Goal: Task Accomplishment & Management: Complete application form

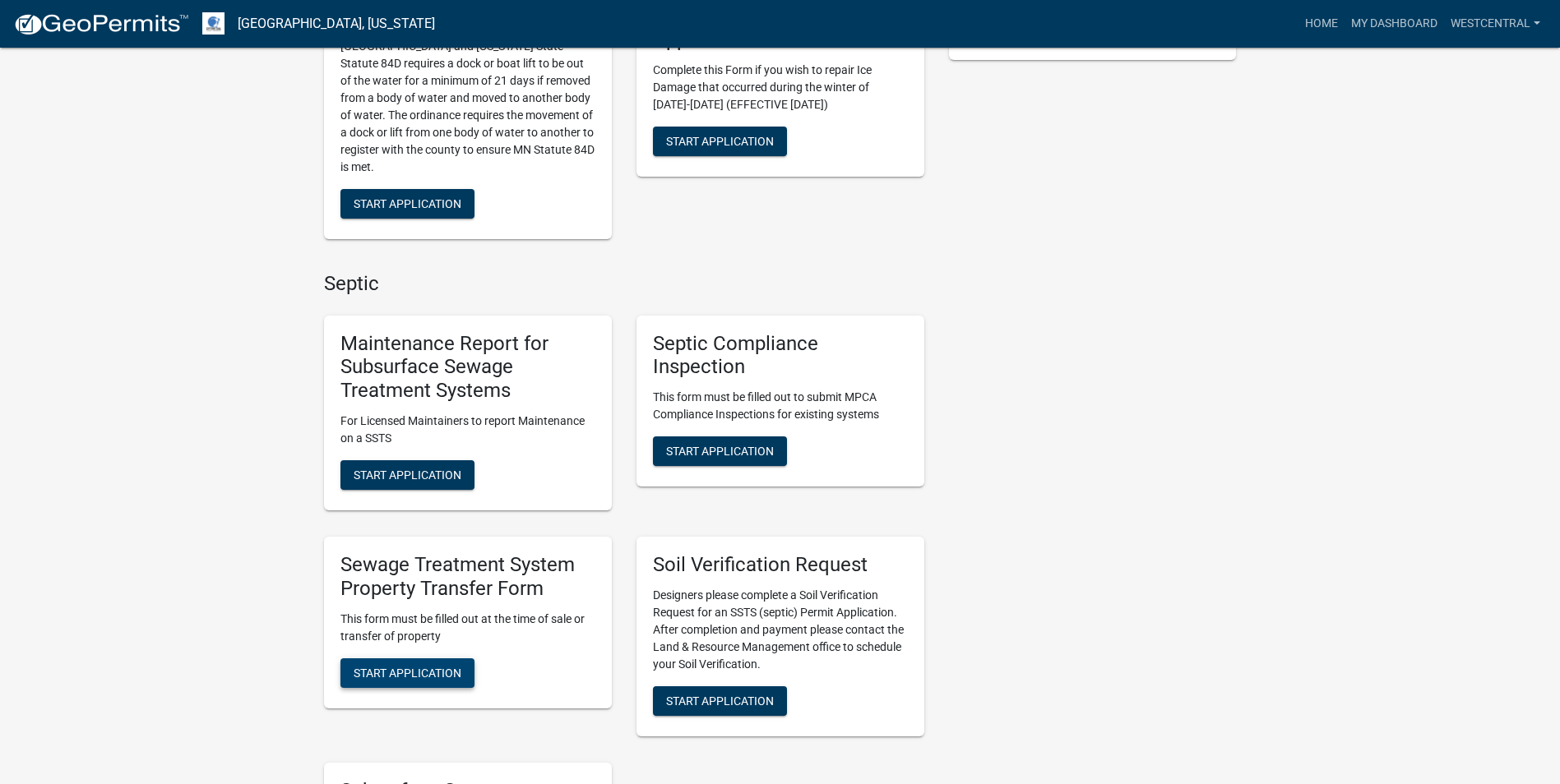
scroll to position [493, 0]
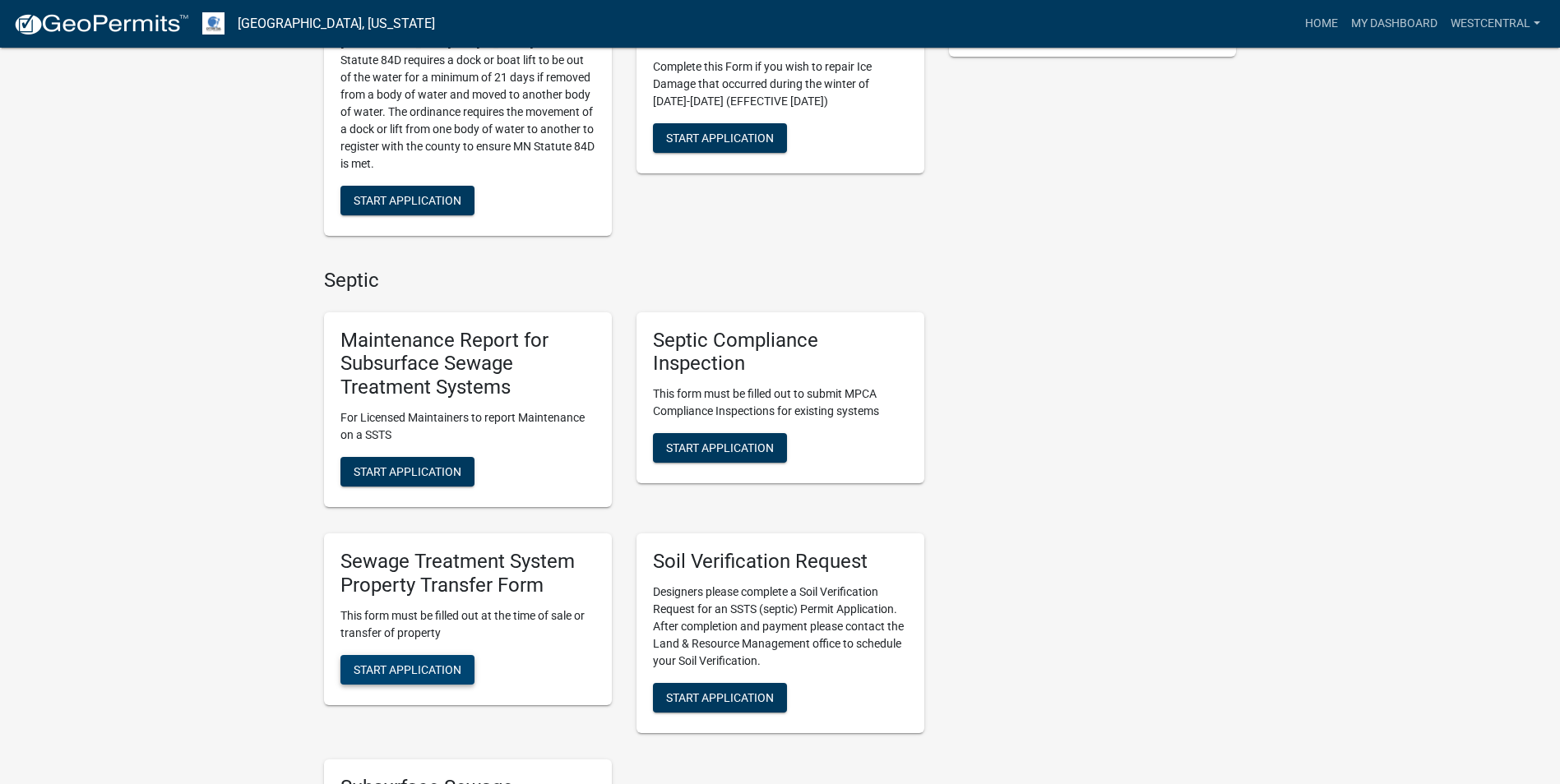
click at [422, 666] on span "Start Application" at bounding box center [407, 669] width 108 height 13
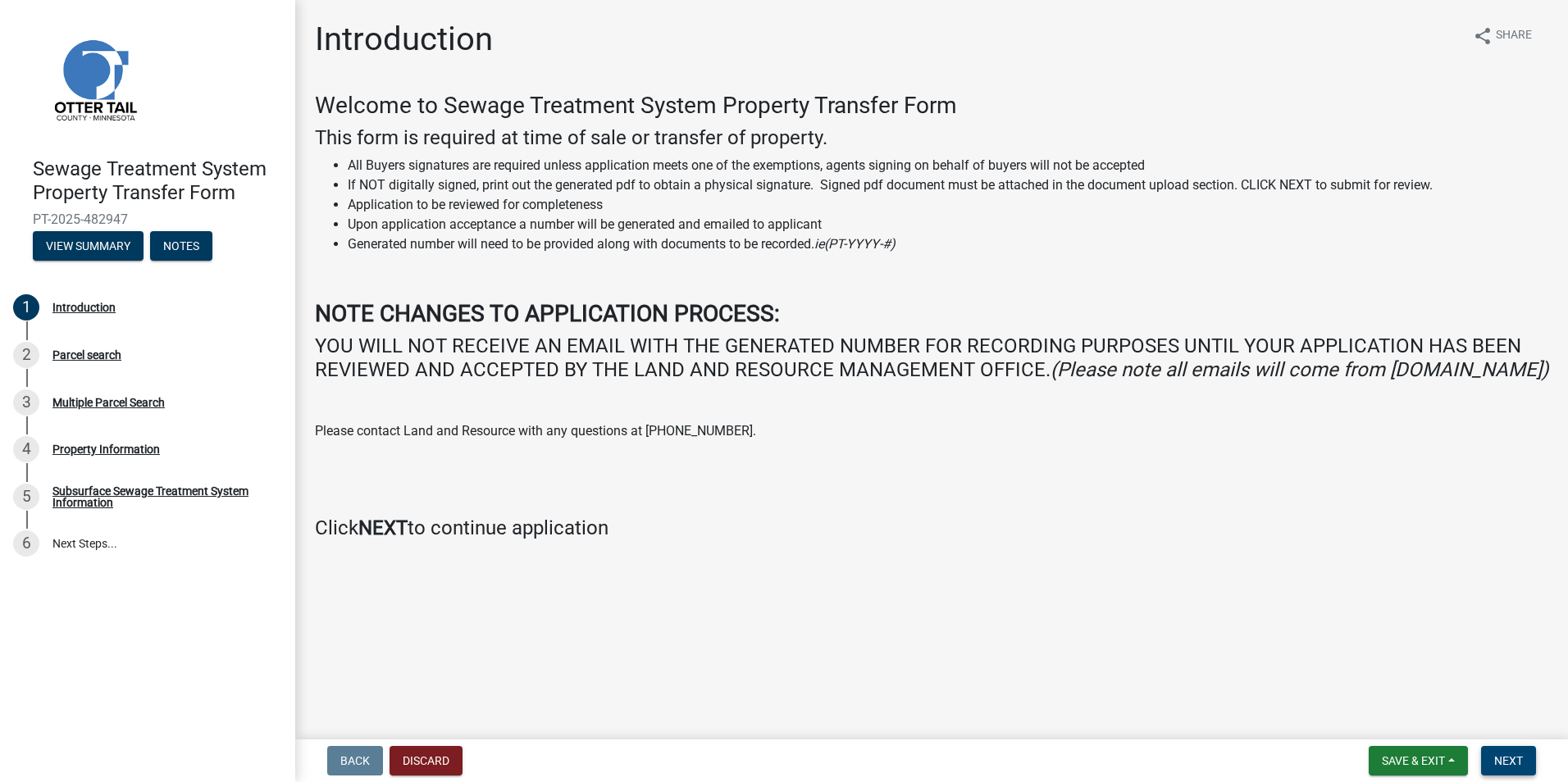
drag, startPoint x: 1512, startPoint y: 766, endPoint x: 1353, endPoint y: 716, distance: 166.7
click at [1507, 760] on span "Next" at bounding box center [1508, 761] width 28 height 13
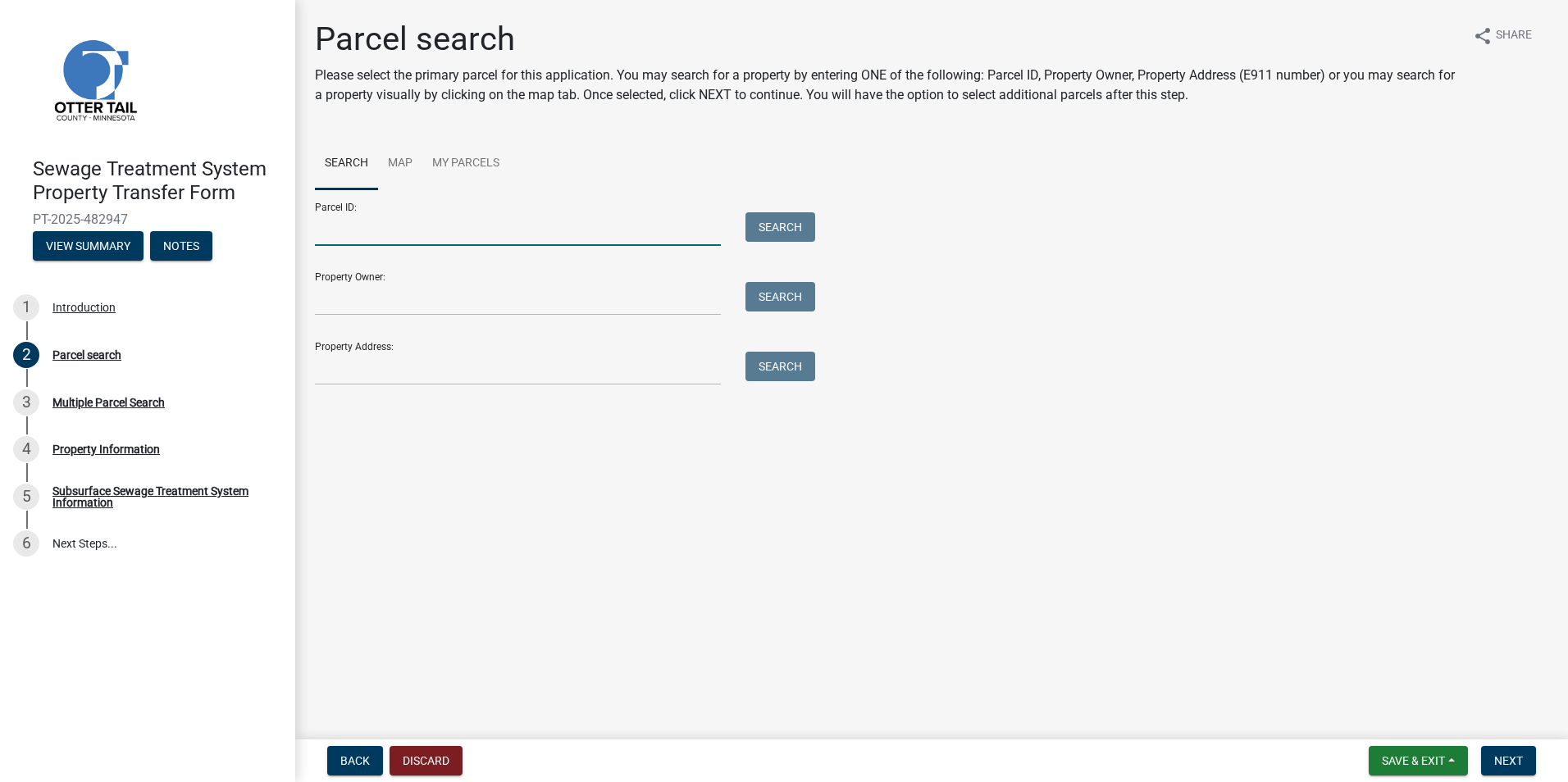
click at [335, 231] on input "Parcel ID:" at bounding box center [518, 228] width 406 height 33
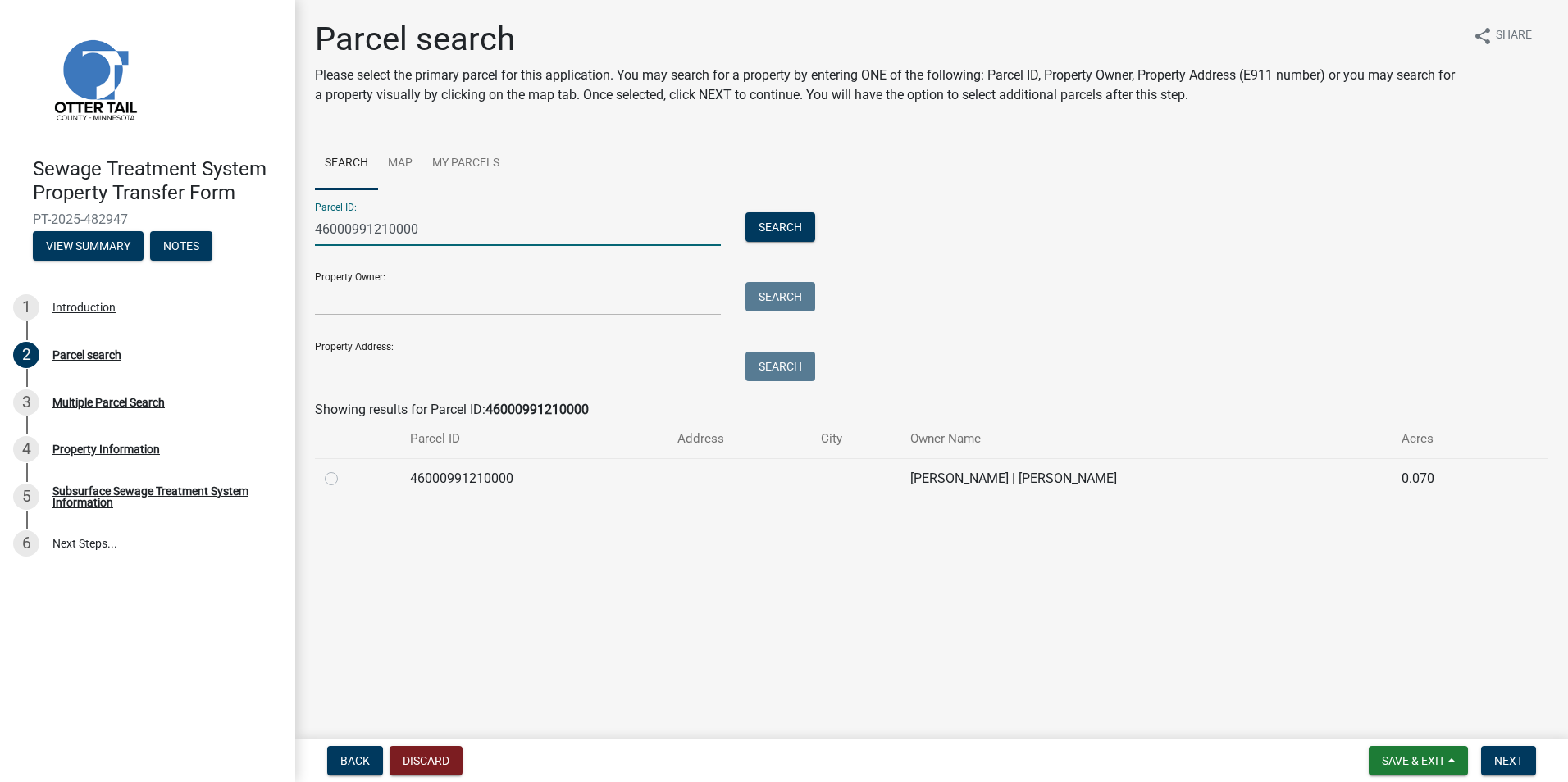
type input "46000991210000"
drag, startPoint x: 333, startPoint y: 482, endPoint x: 332, endPoint y: 473, distance: 9.1
click at [344, 469] on label at bounding box center [344, 469] width 0 height 0
click at [344, 477] on input "radio" at bounding box center [349, 474] width 10 height 10
radio input "true"
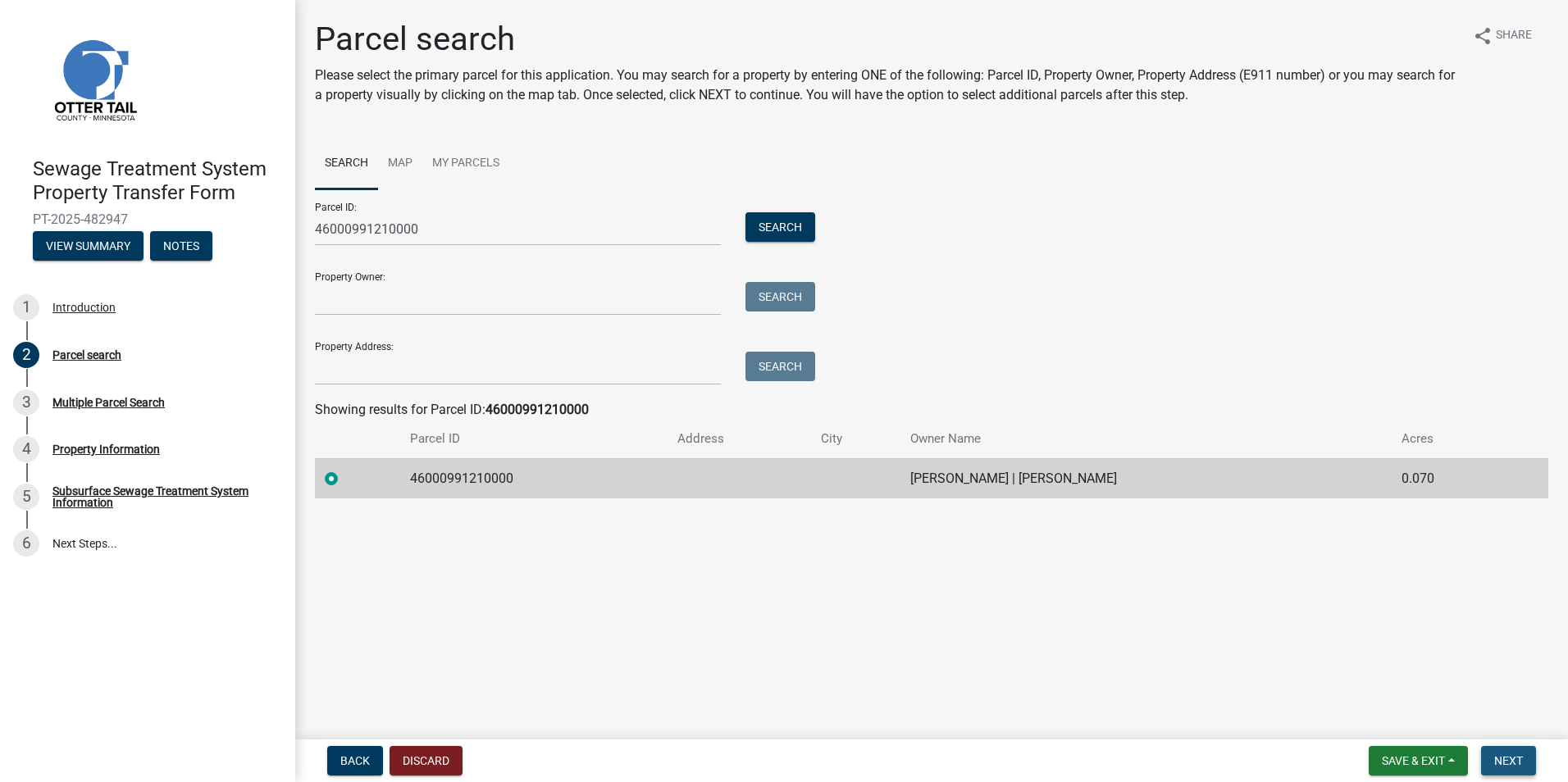
click at [1521, 773] on button "Next" at bounding box center [1509, 761] width 55 height 29
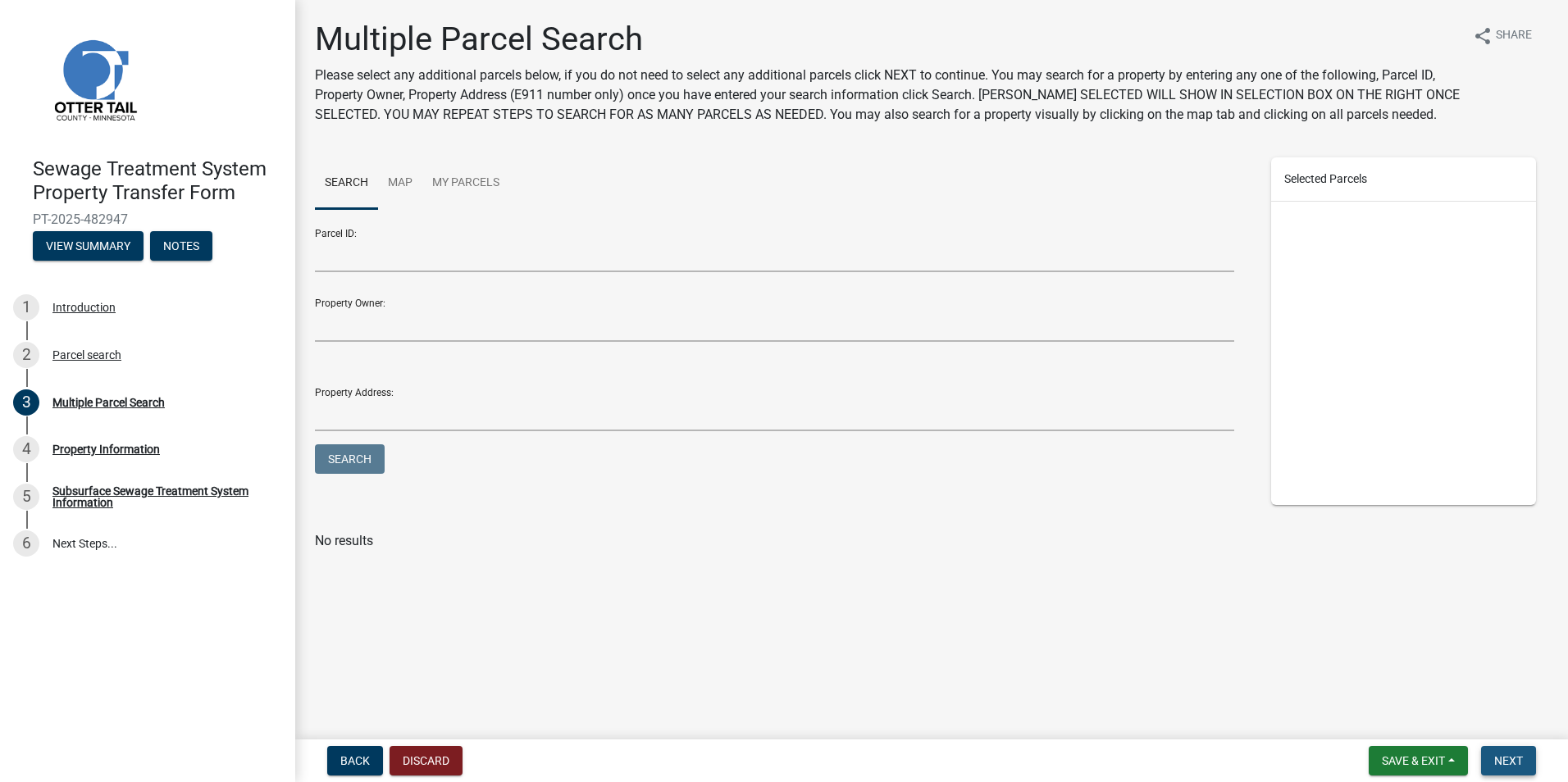
click at [1506, 763] on span "Next" at bounding box center [1508, 761] width 28 height 13
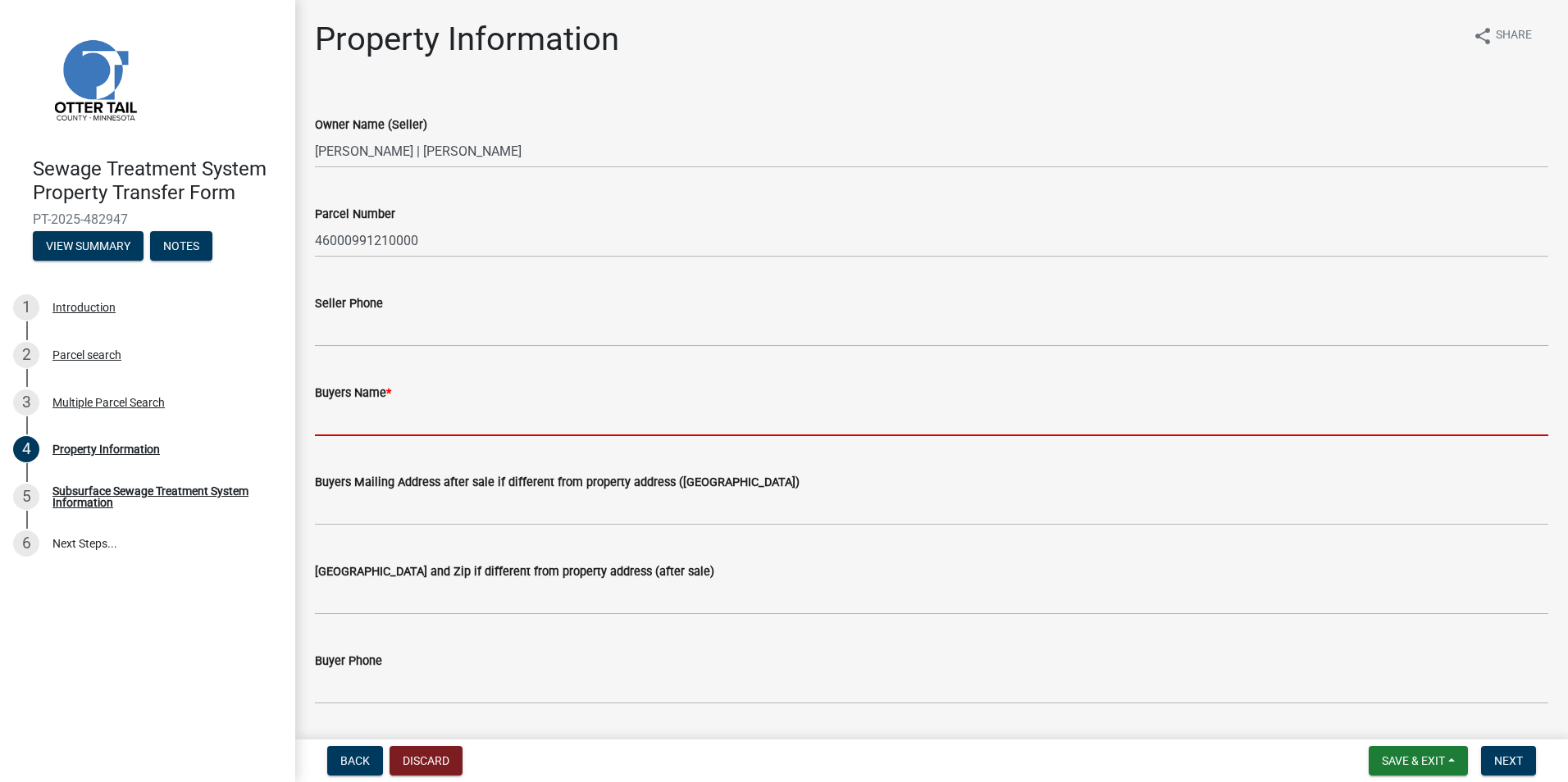
click at [349, 427] on input "Buyers Name *" at bounding box center [932, 419] width 1233 height 33
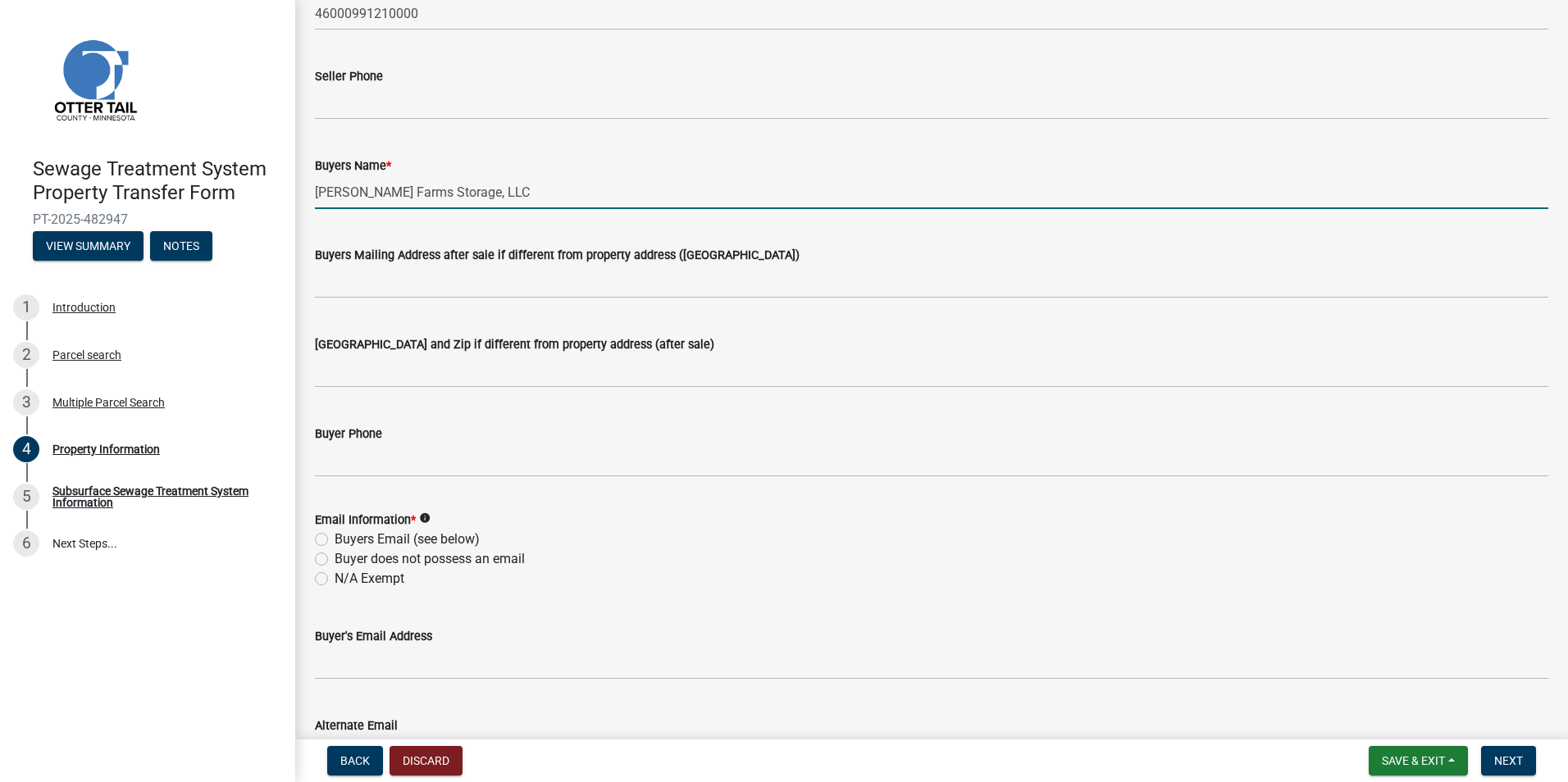
scroll to position [246, 0]
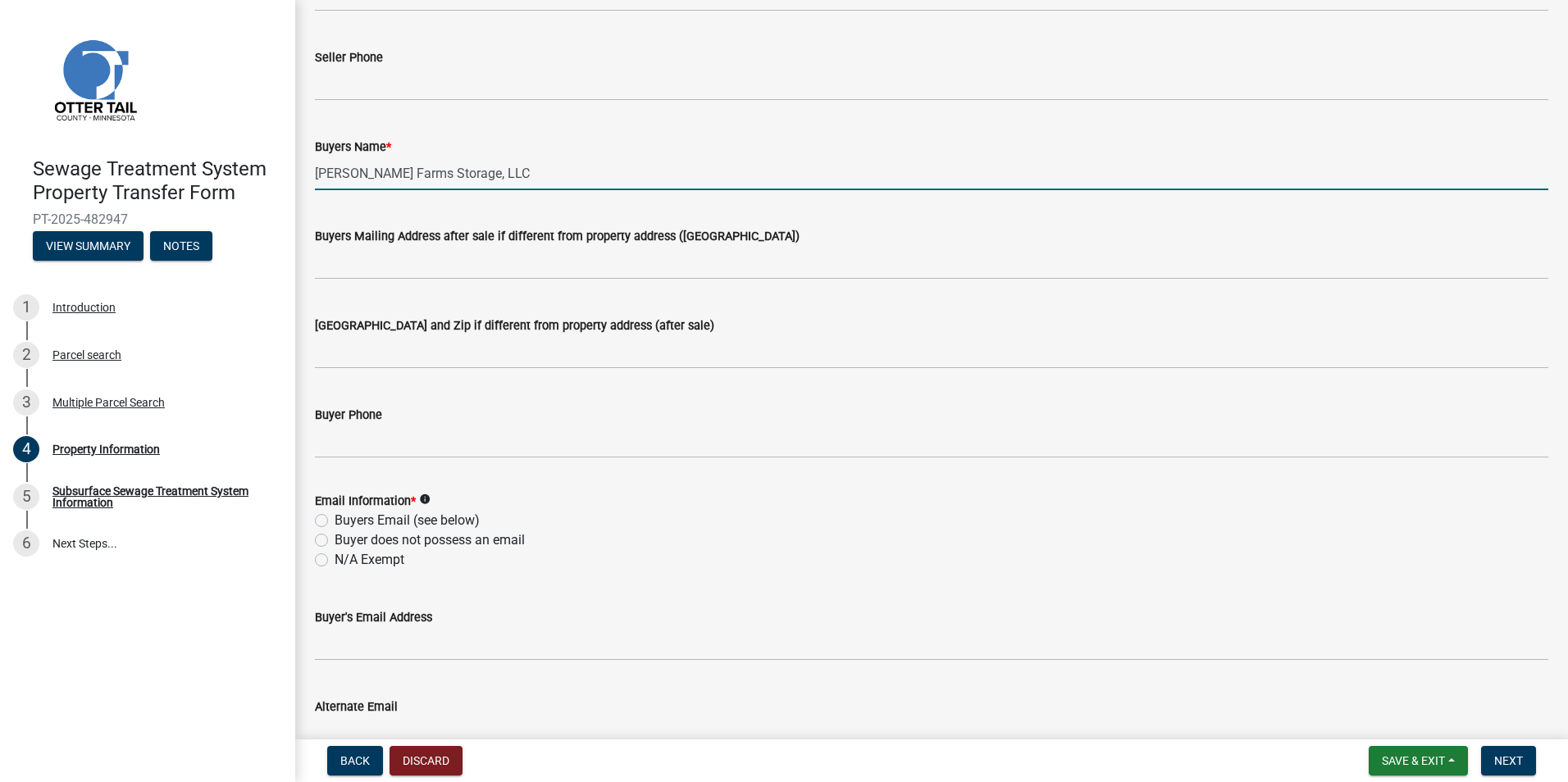
type input "[PERSON_NAME] Farms Storage, LLC"
click at [335, 560] on label "N/A Exempt" at bounding box center [369, 560] width 70 height 20
click at [335, 560] on input "N/A Exempt" at bounding box center [340, 555] width 10 height 10
radio input "true"
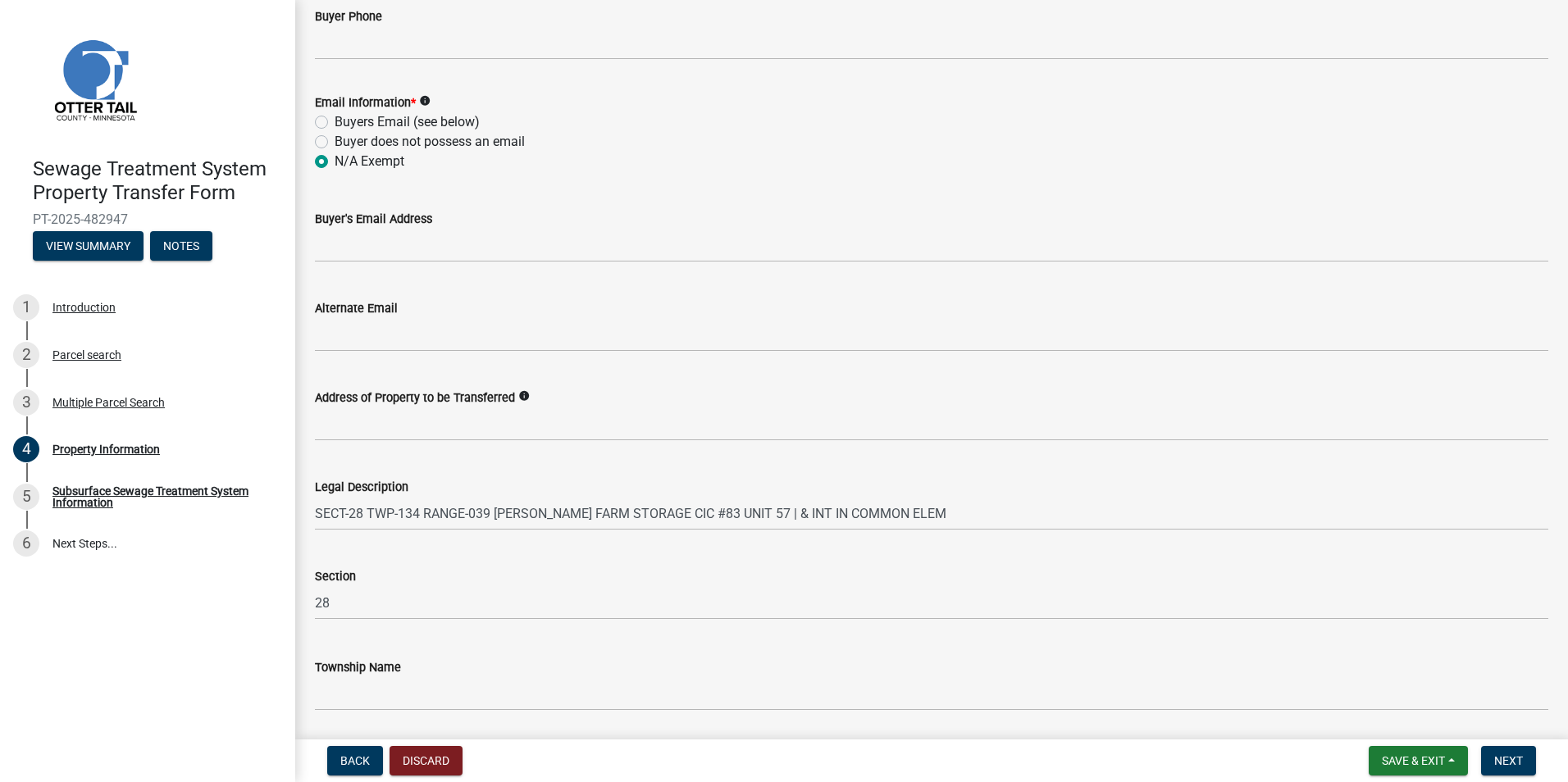
scroll to position [700, 0]
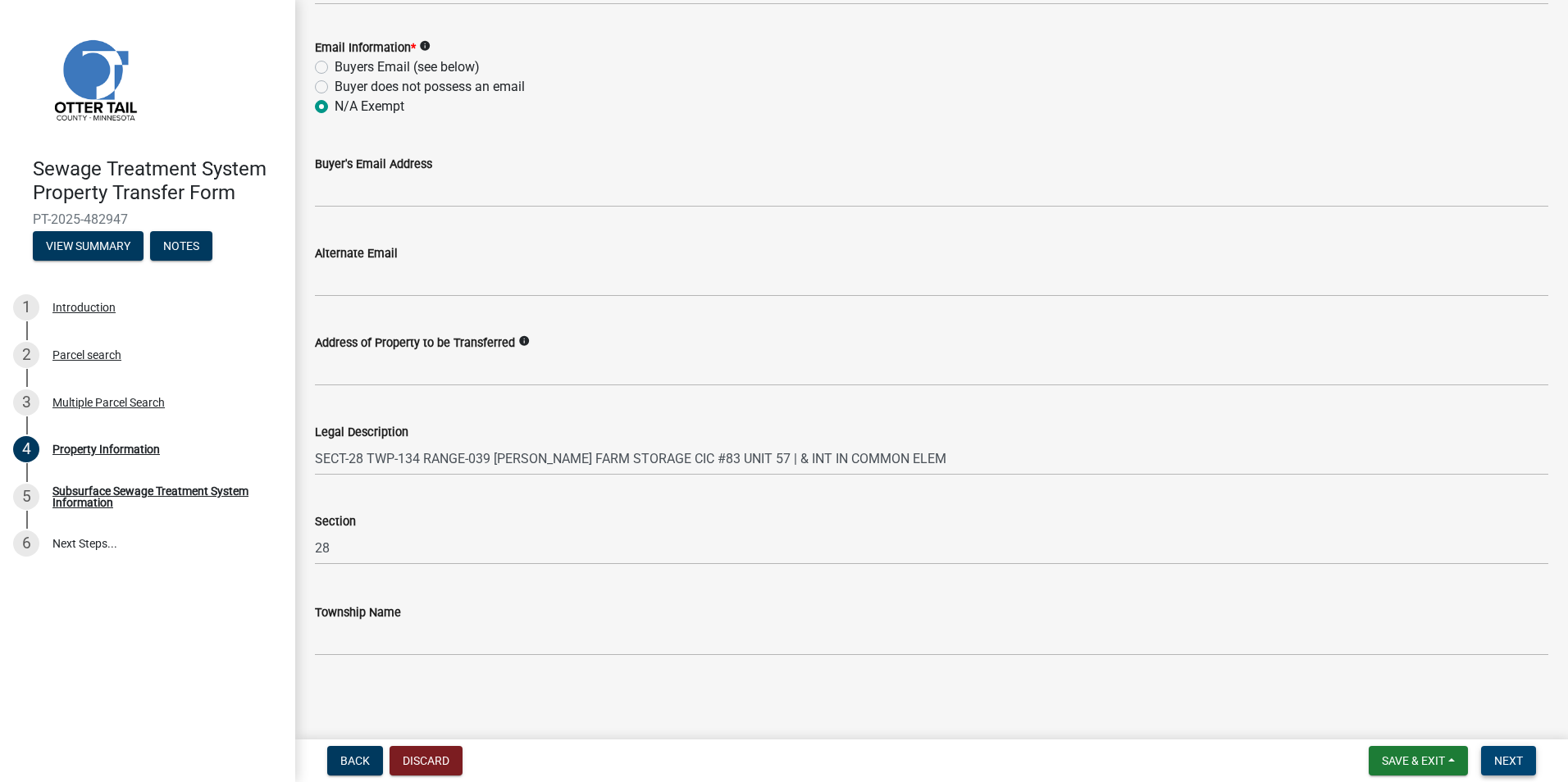
click at [1510, 759] on span "Next" at bounding box center [1508, 761] width 28 height 13
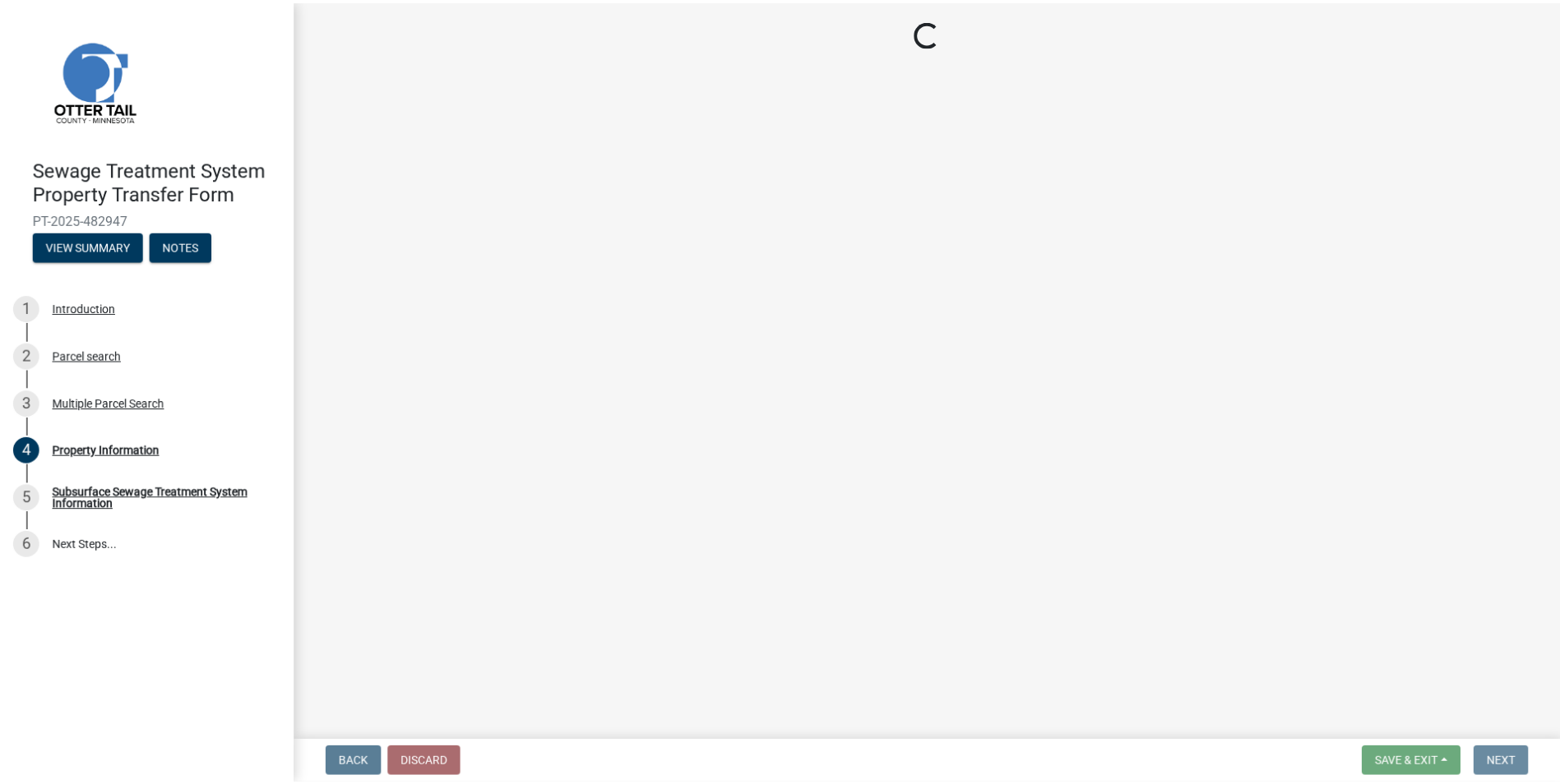
scroll to position [0, 0]
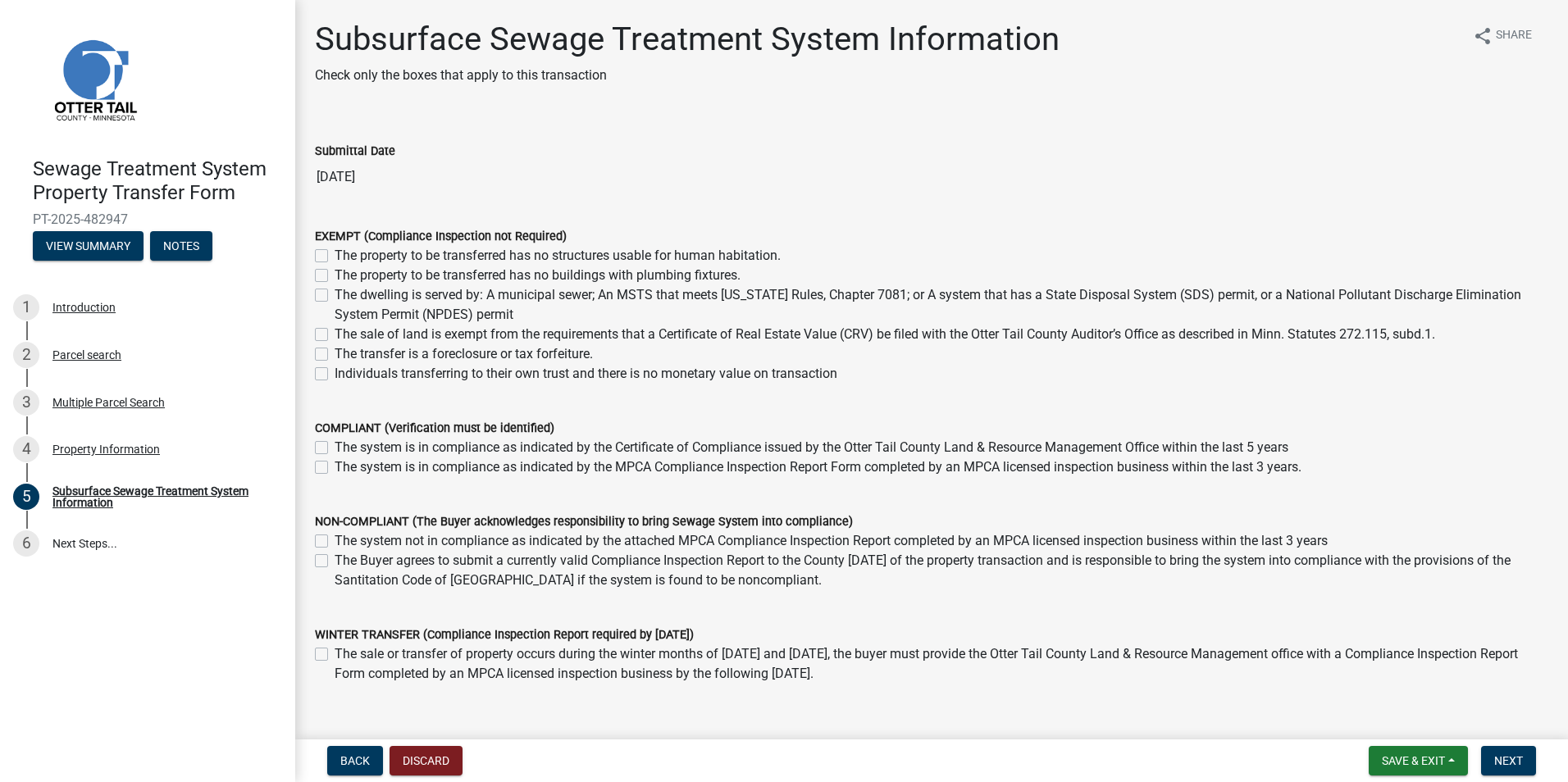
click at [335, 254] on label "The property to be transferred has no structures usable for human habitation." at bounding box center [558, 255] width 447 height 20
click at [335, 254] on input "The property to be transferred has no structures usable for human habitation." at bounding box center [340, 251] width 10 height 10
checkbox input "true"
checkbox input "false"
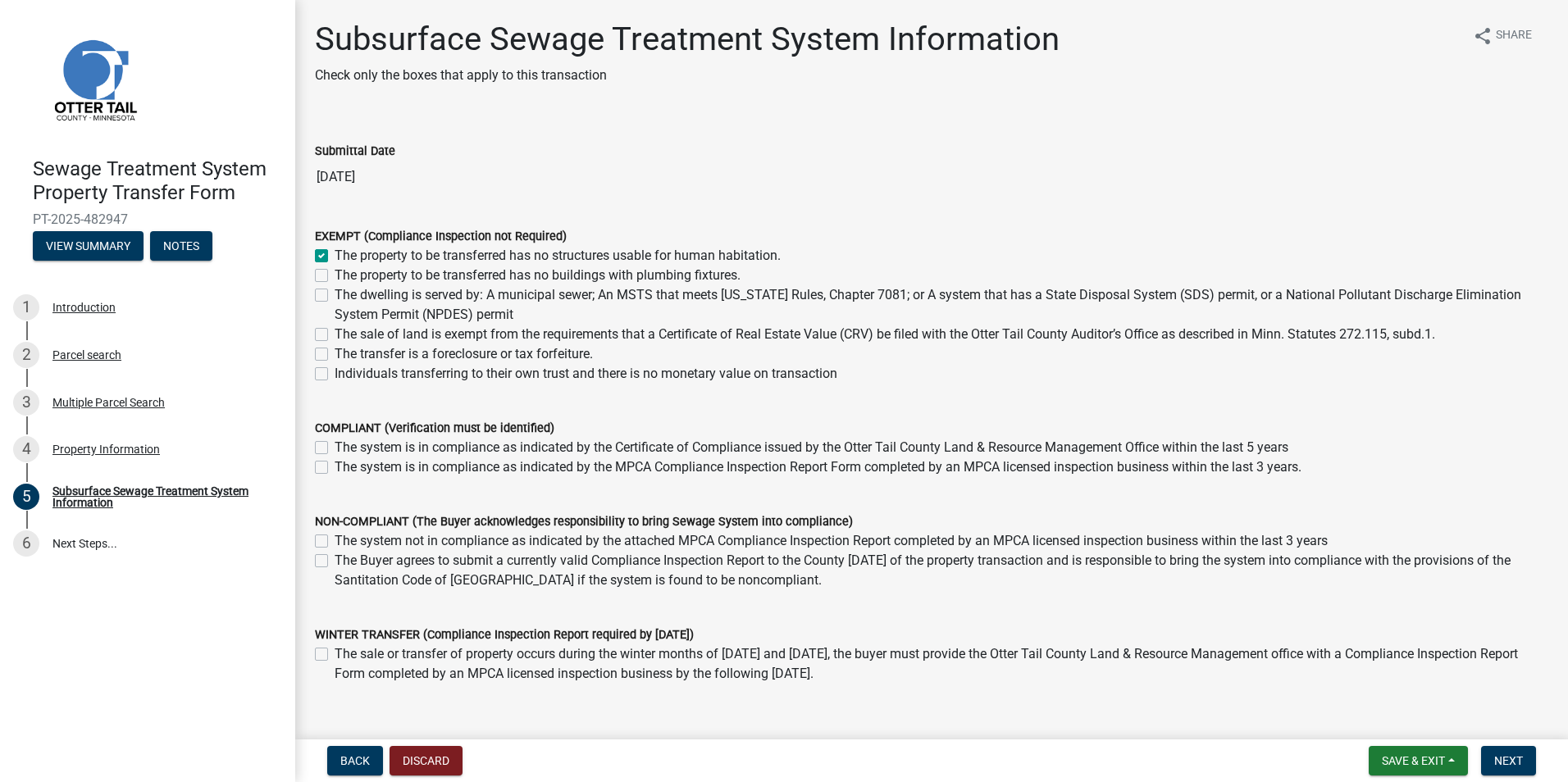
checkbox input "false"
click at [1513, 762] on span "Next" at bounding box center [1508, 761] width 28 height 13
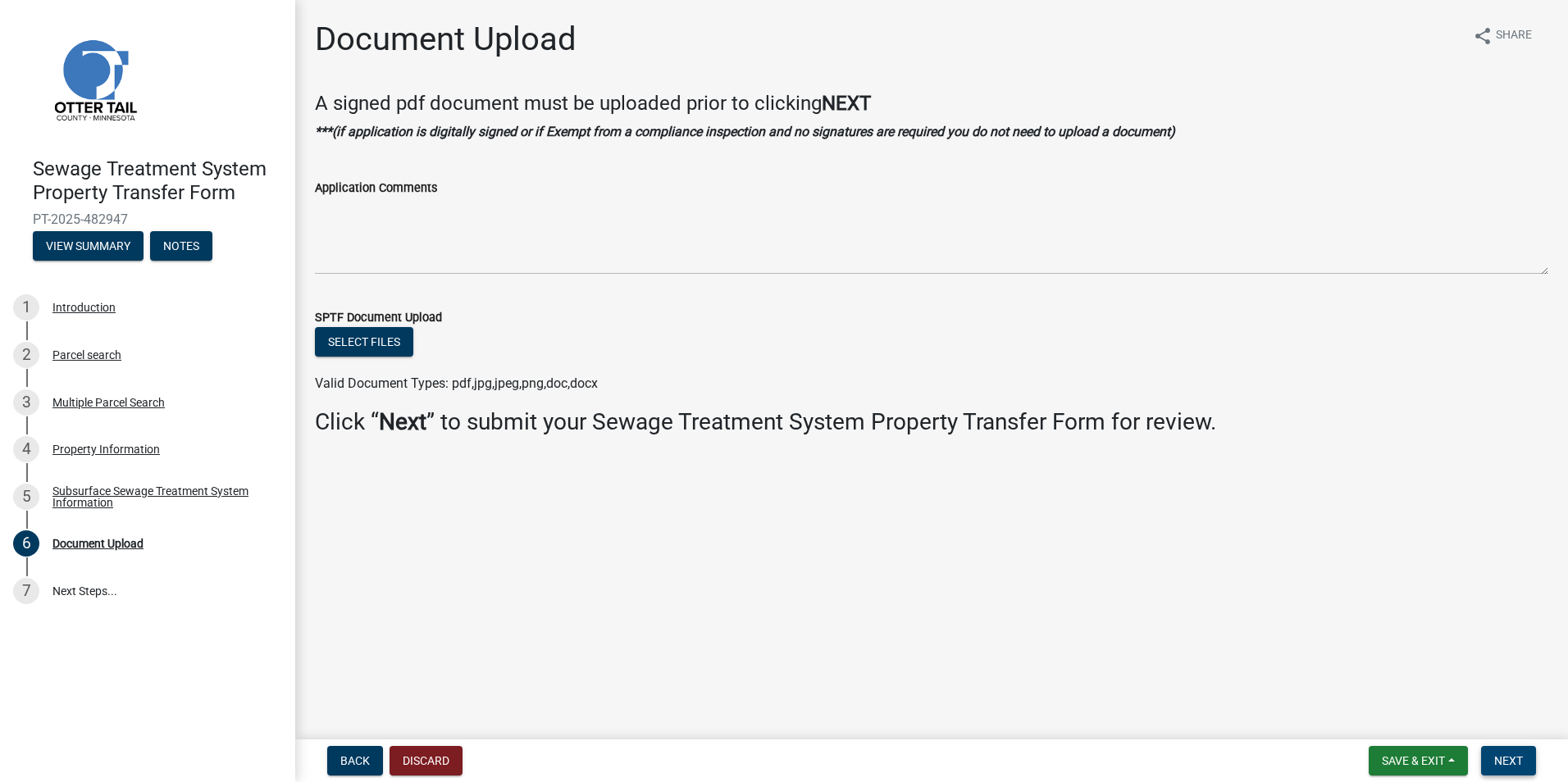
click at [1509, 755] on span "Next" at bounding box center [1508, 761] width 28 height 13
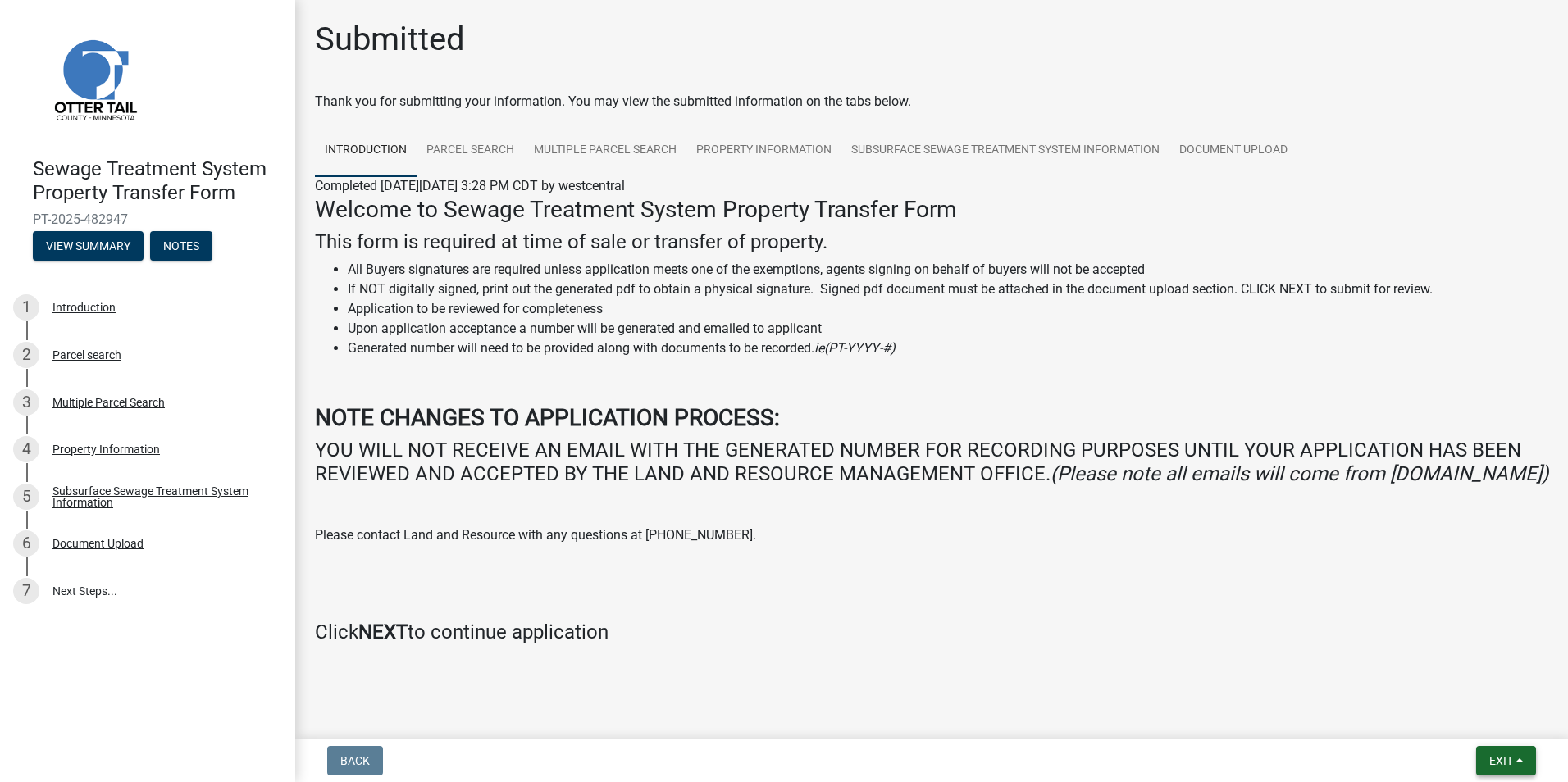
click at [1503, 765] on span "Exit" at bounding box center [1501, 761] width 24 height 13
drag, startPoint x: 1467, startPoint y: 724, endPoint x: 1567, endPoint y: 773, distance: 111.4
click at [1467, 724] on button "Save & Exit" at bounding box center [1470, 718] width 131 height 39
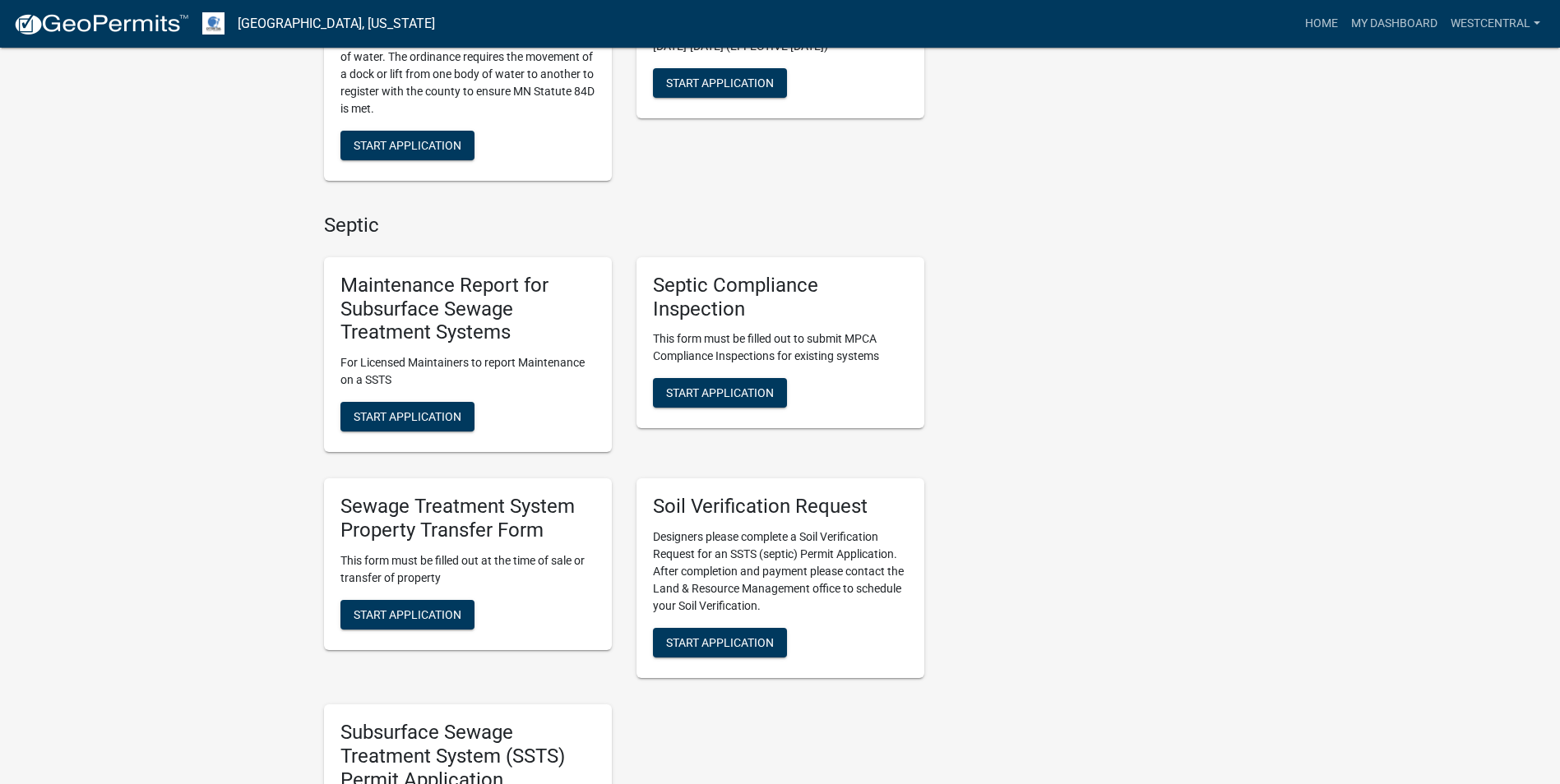
scroll to position [575, 0]
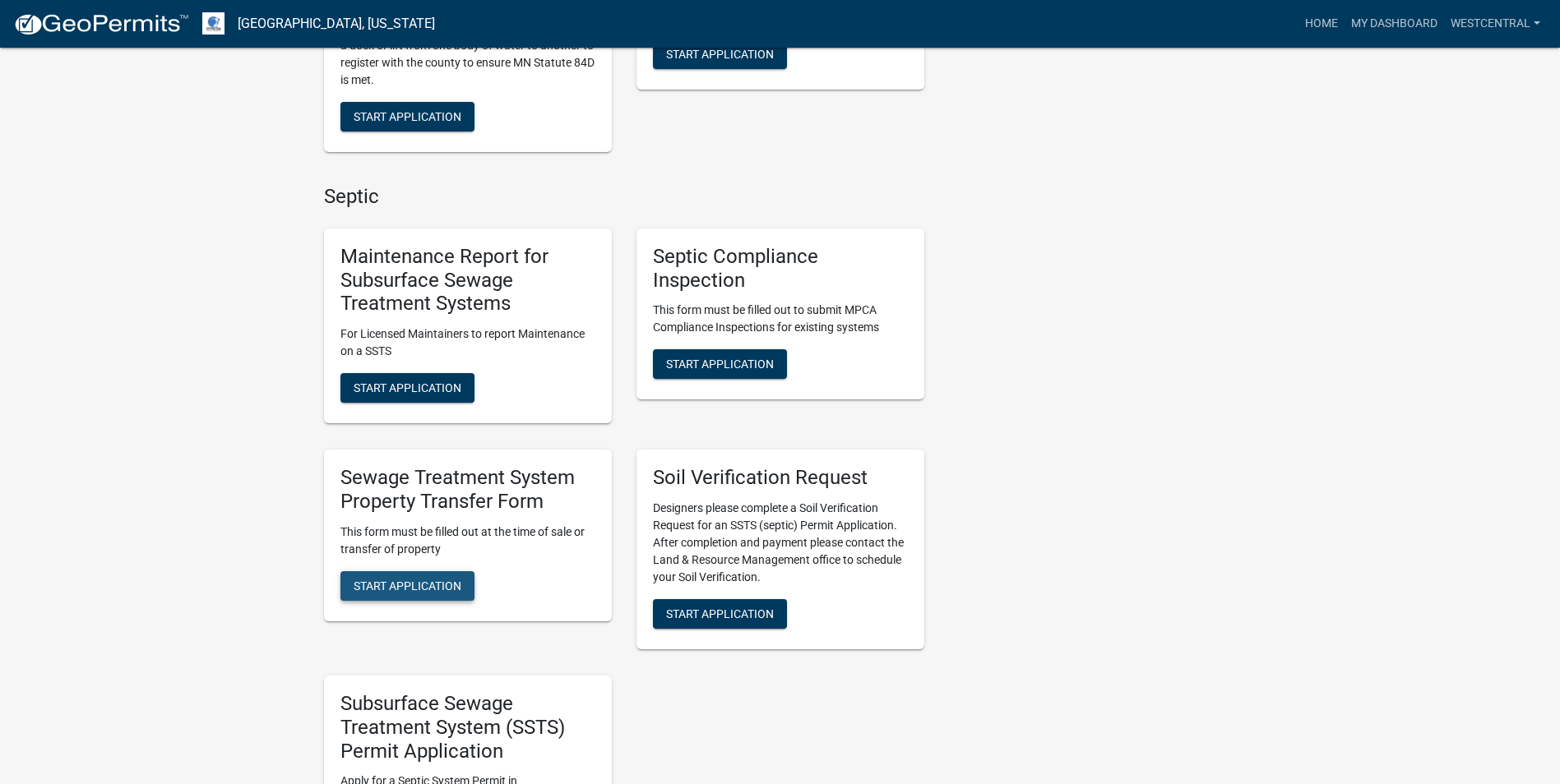
click at [446, 593] on button "Start Application" at bounding box center [407, 586] width 134 height 29
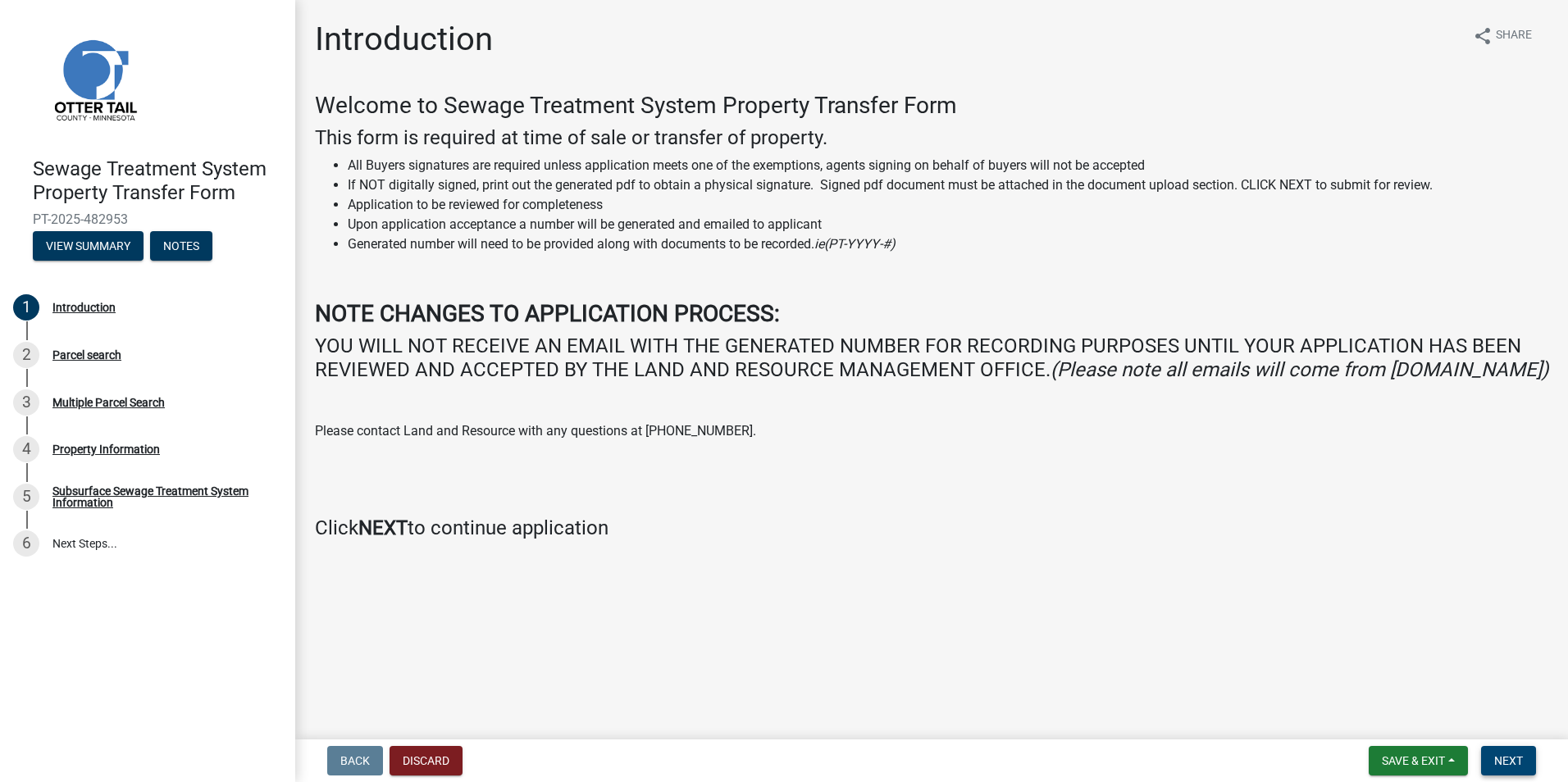
click at [1505, 761] on span "Next" at bounding box center [1508, 761] width 28 height 13
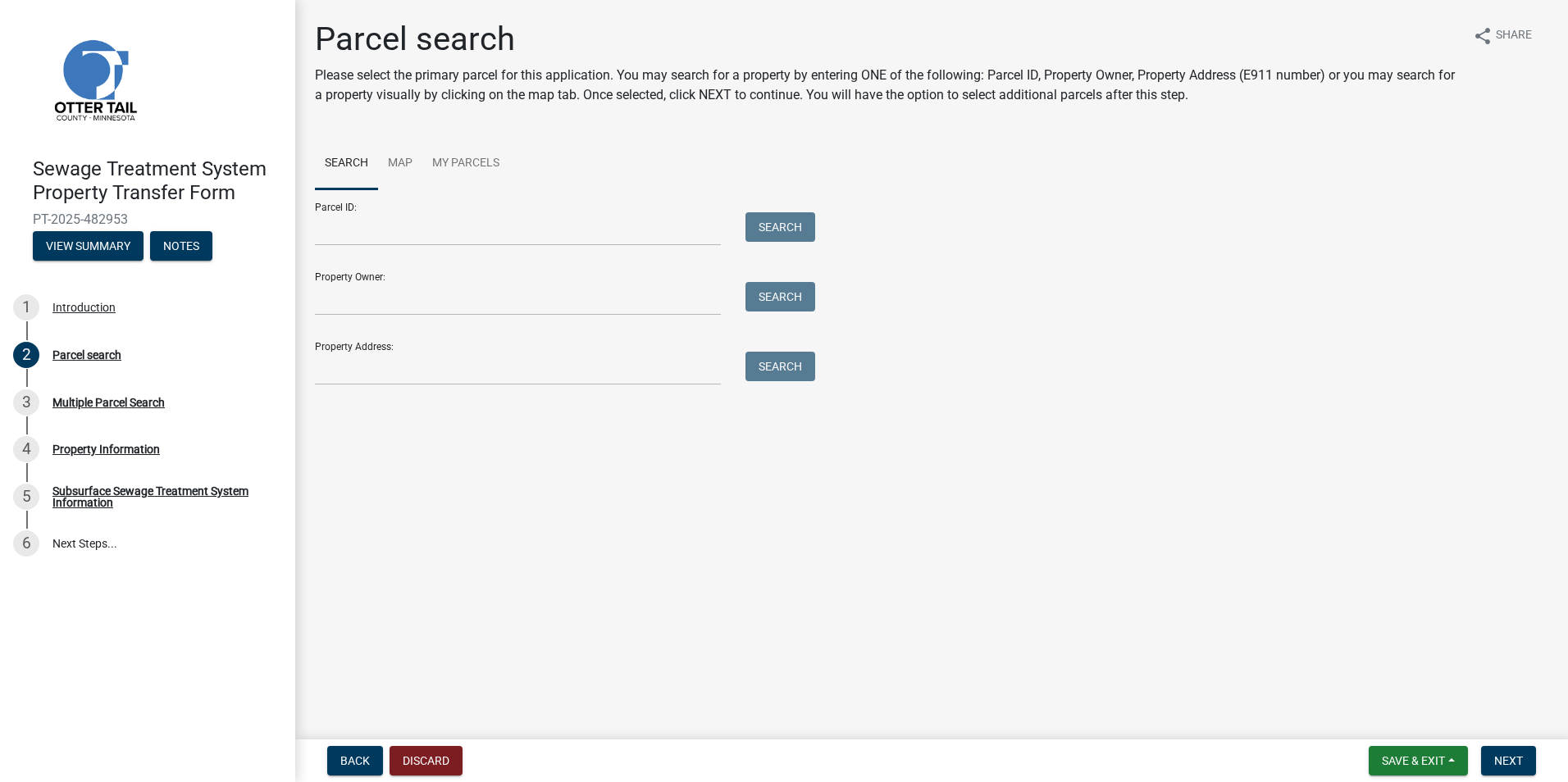
drag, startPoint x: 311, startPoint y: 233, endPoint x: 384, endPoint y: 221, distance: 74.0
click at [311, 232] on div at bounding box center [517, 228] width 430 height 33
click at [382, 221] on input "Parcel ID:" at bounding box center [518, 228] width 406 height 33
paste input "10-000-04-0024-001"
type input "10-000-04-0024-001"
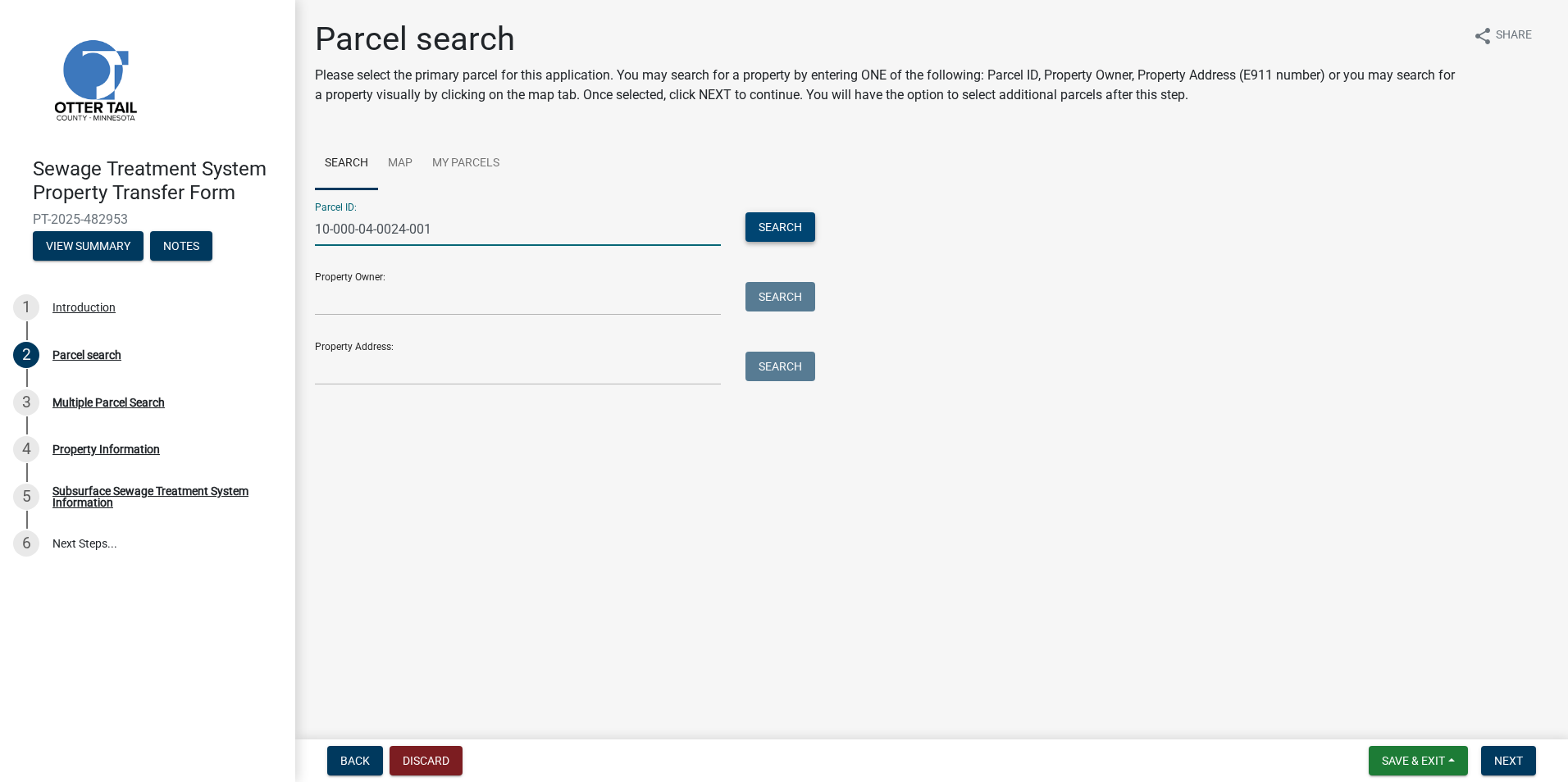
click at [768, 225] on button "Search" at bounding box center [780, 227] width 70 height 29
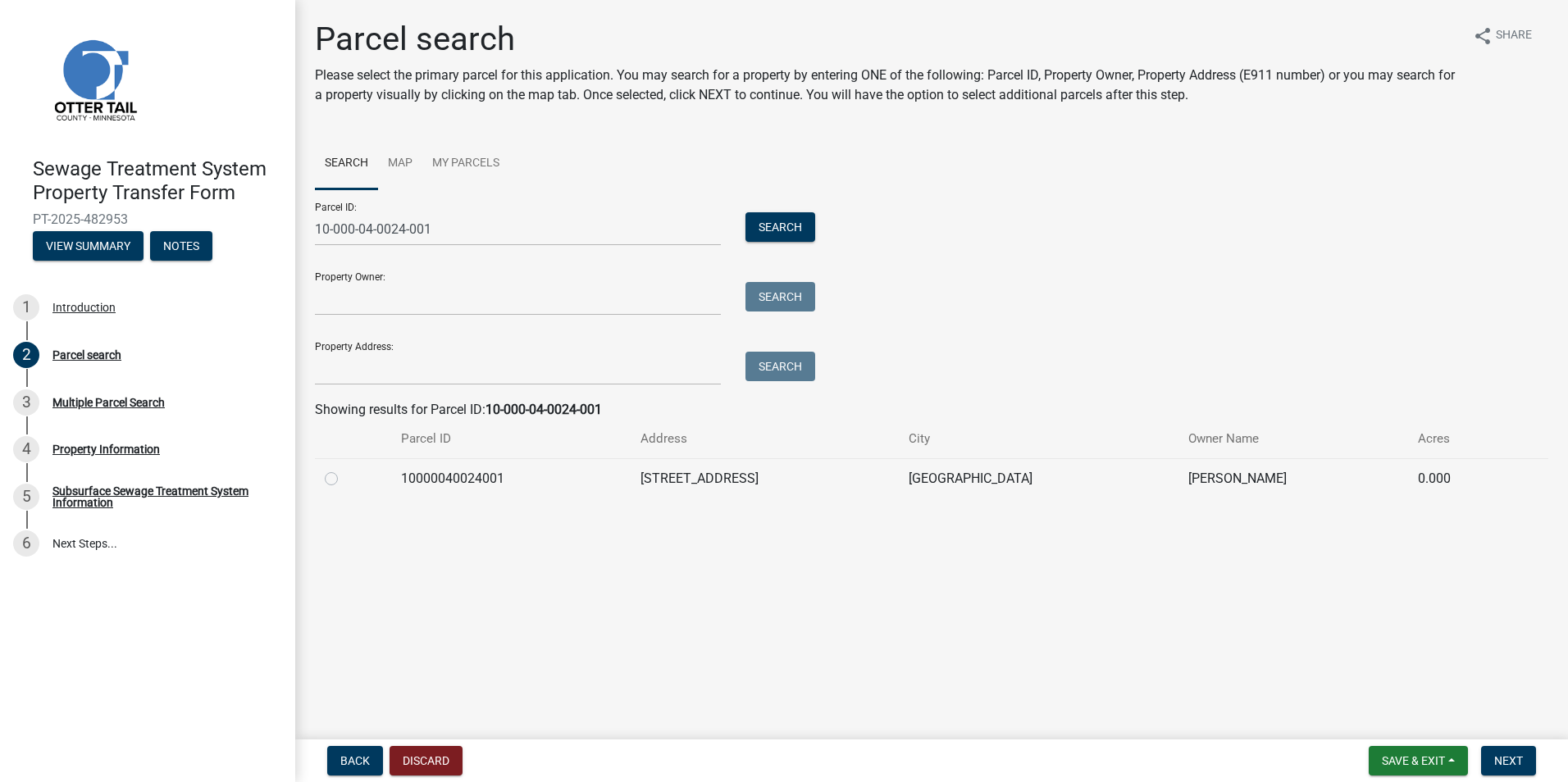
click at [344, 469] on label at bounding box center [344, 469] width 0 height 0
click at [344, 476] on input "radio" at bounding box center [349, 474] width 10 height 10
radio input "true"
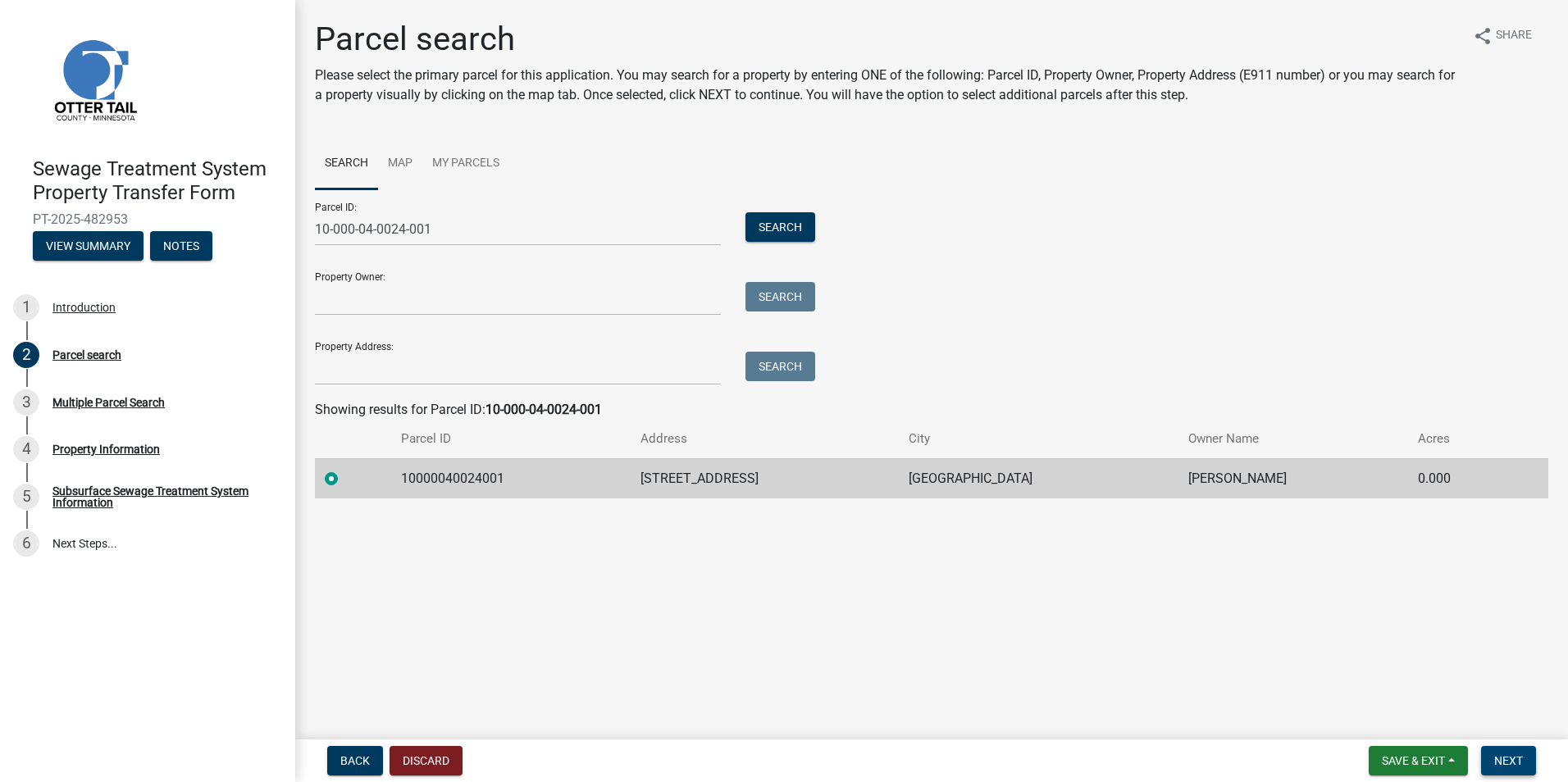
click at [1510, 764] on span "Next" at bounding box center [1508, 761] width 28 height 13
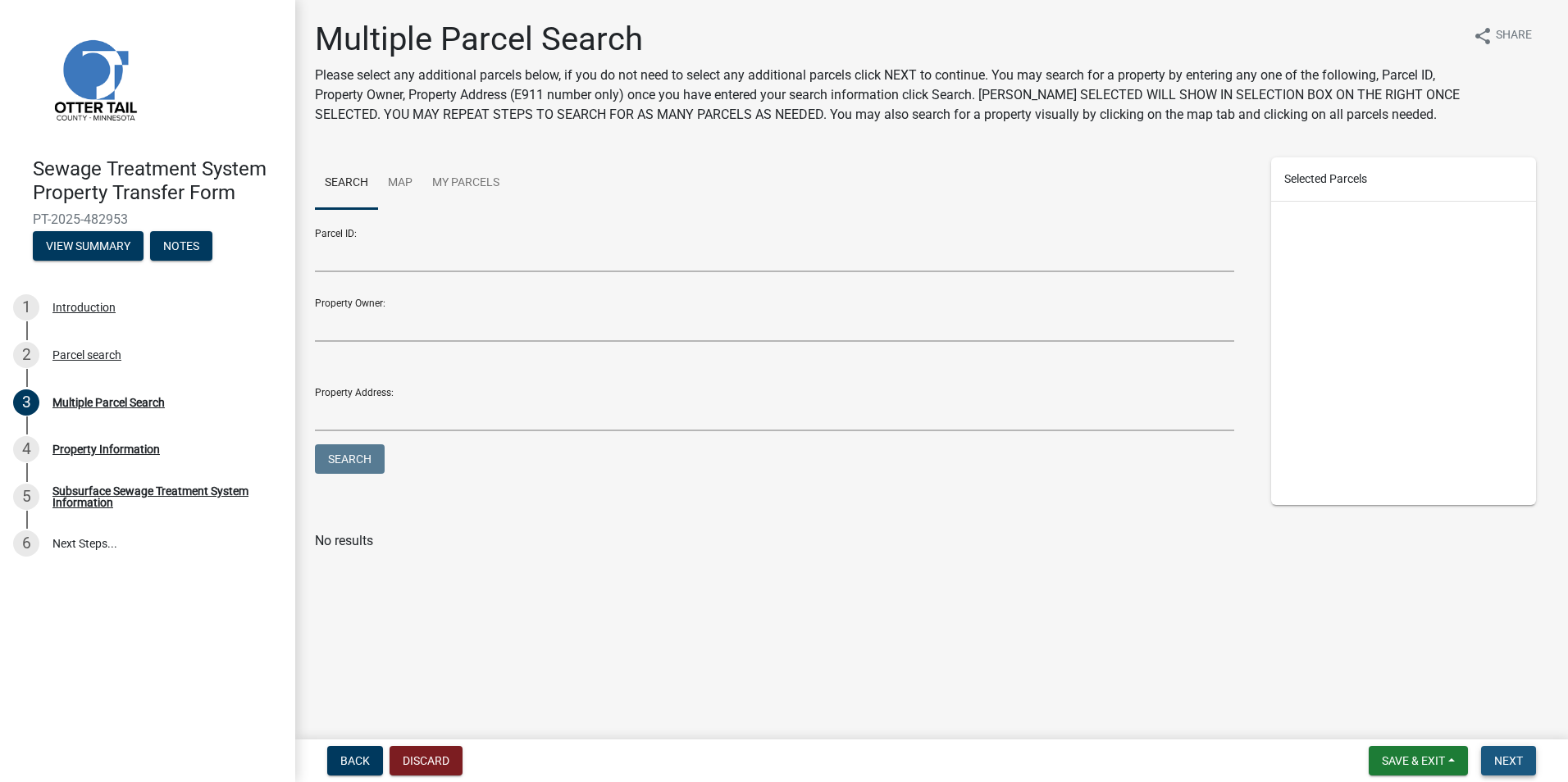
click at [1523, 763] on button "Next" at bounding box center [1509, 761] width 55 height 29
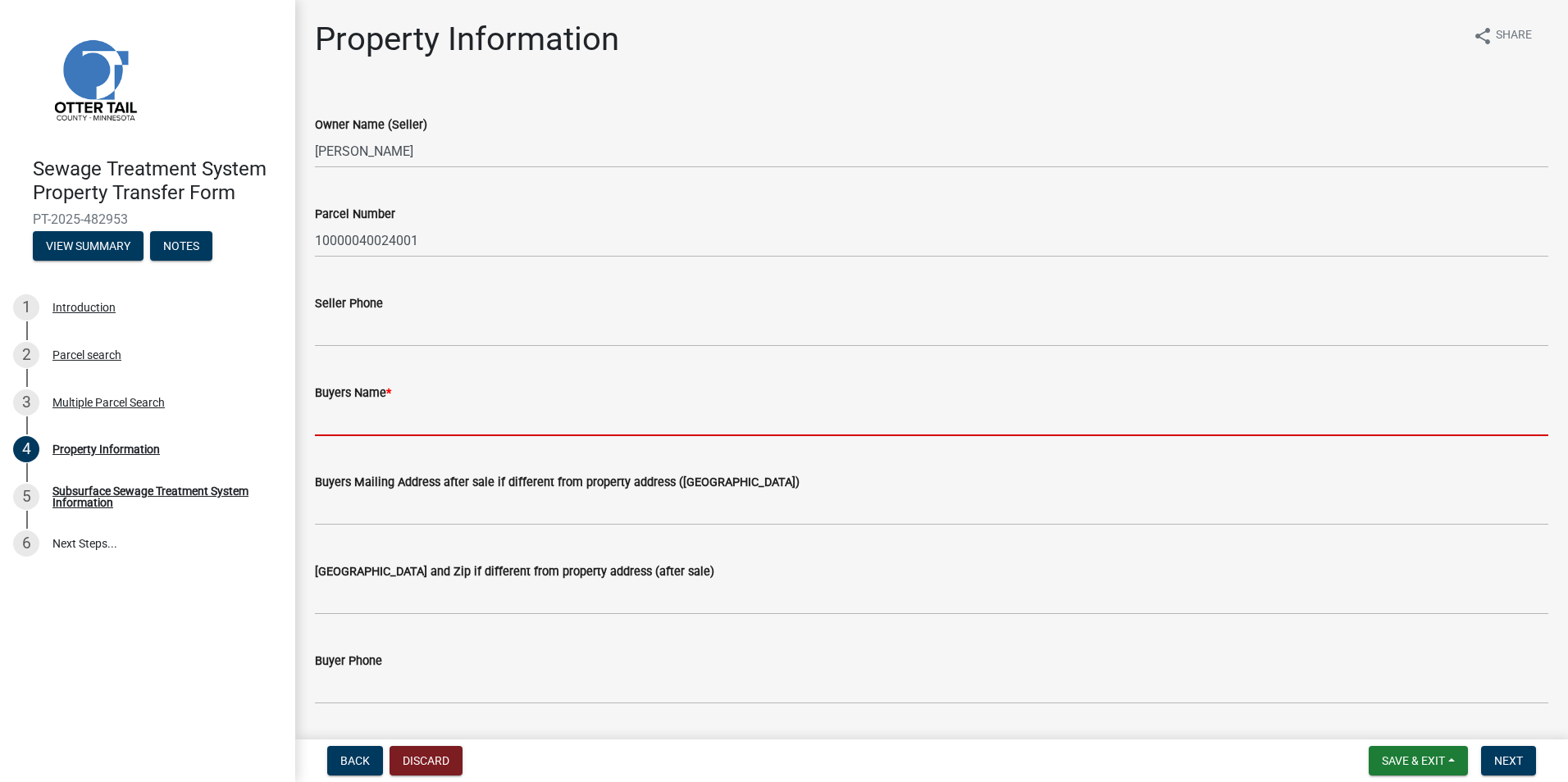
click at [332, 421] on input "Buyers Name *" at bounding box center [932, 419] width 1233 height 33
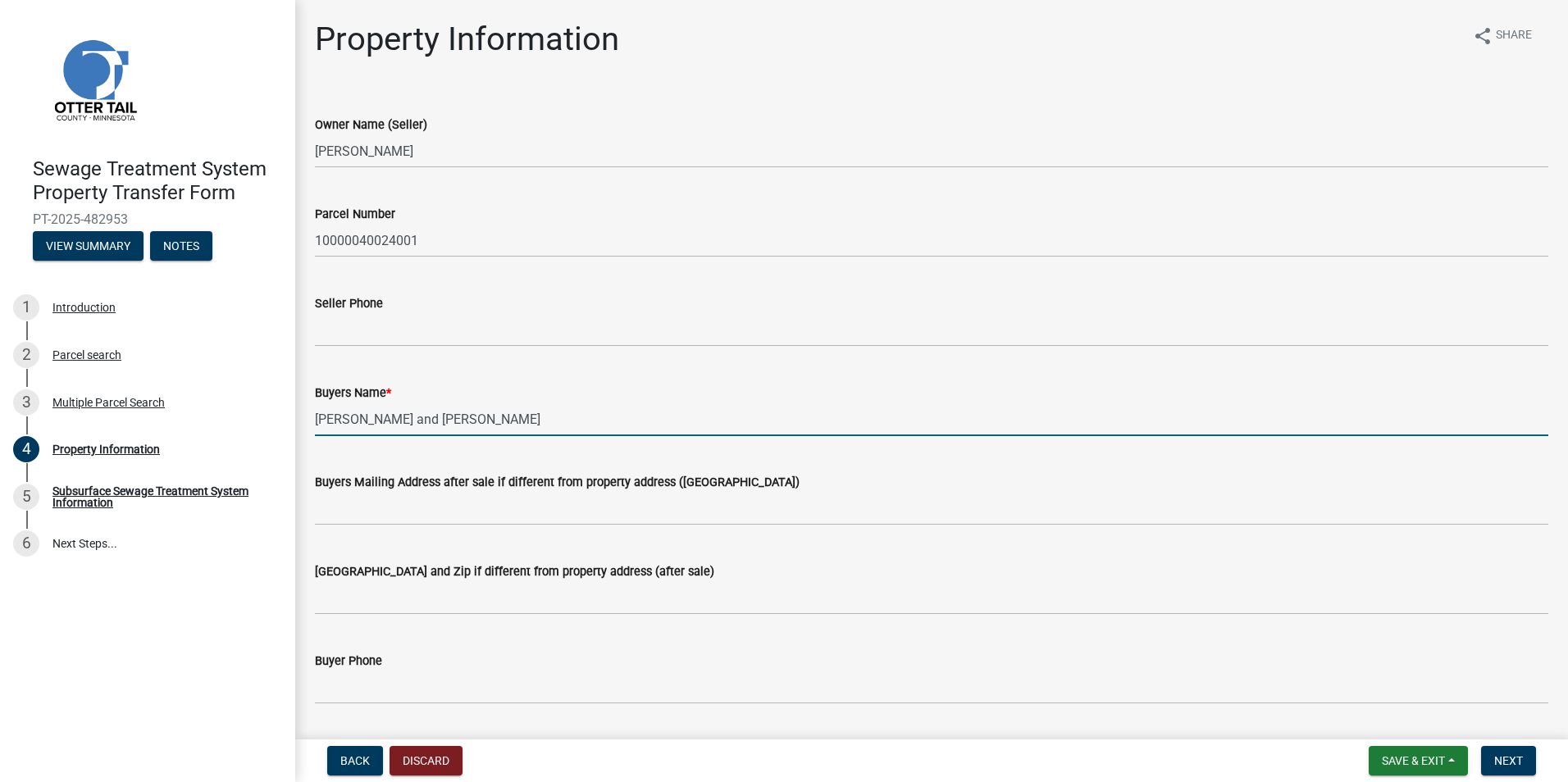
click at [428, 414] on input "Christopher and Mochelle Olson" at bounding box center [932, 419] width 1233 height 33
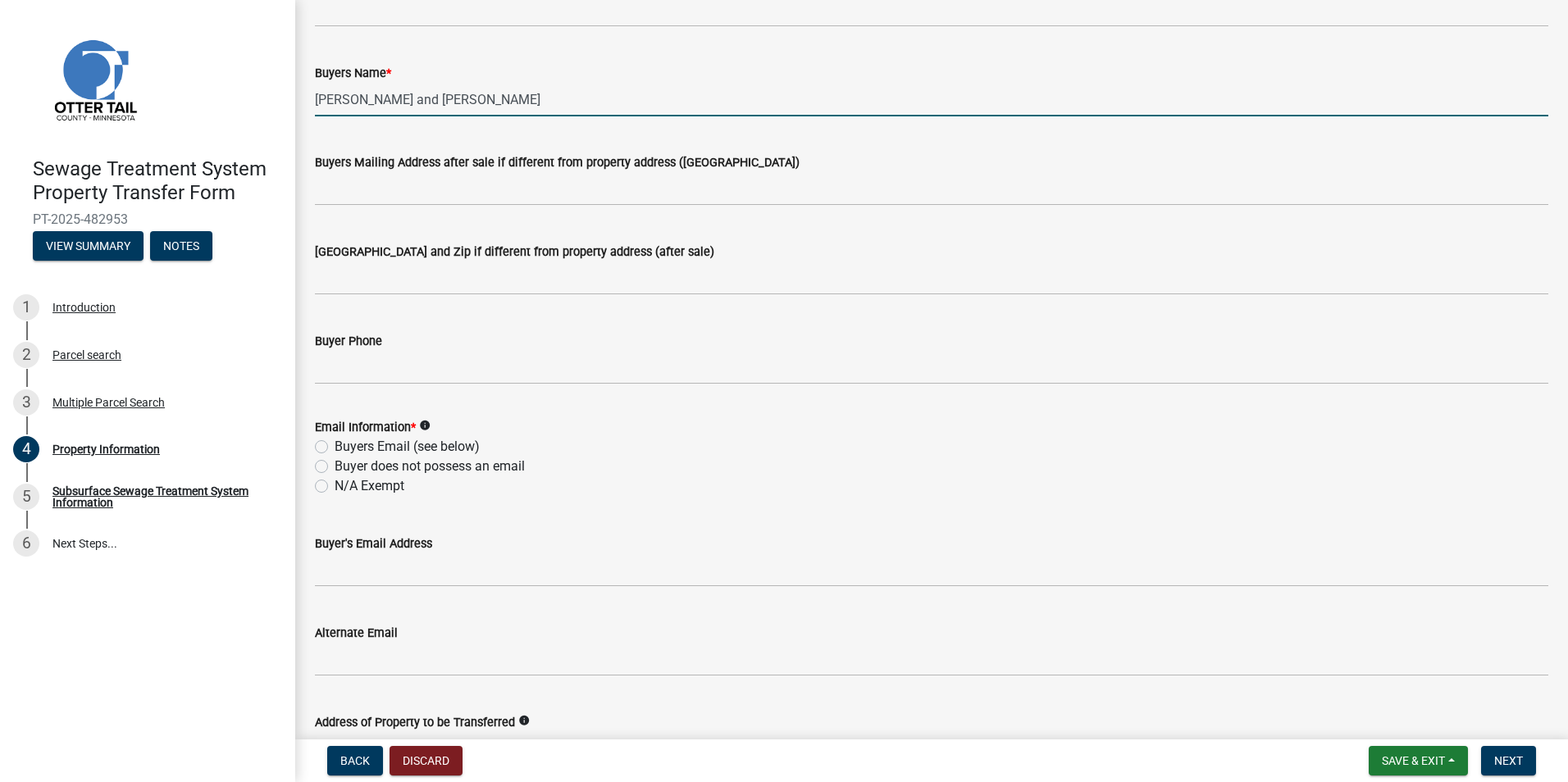
scroll to position [328, 0]
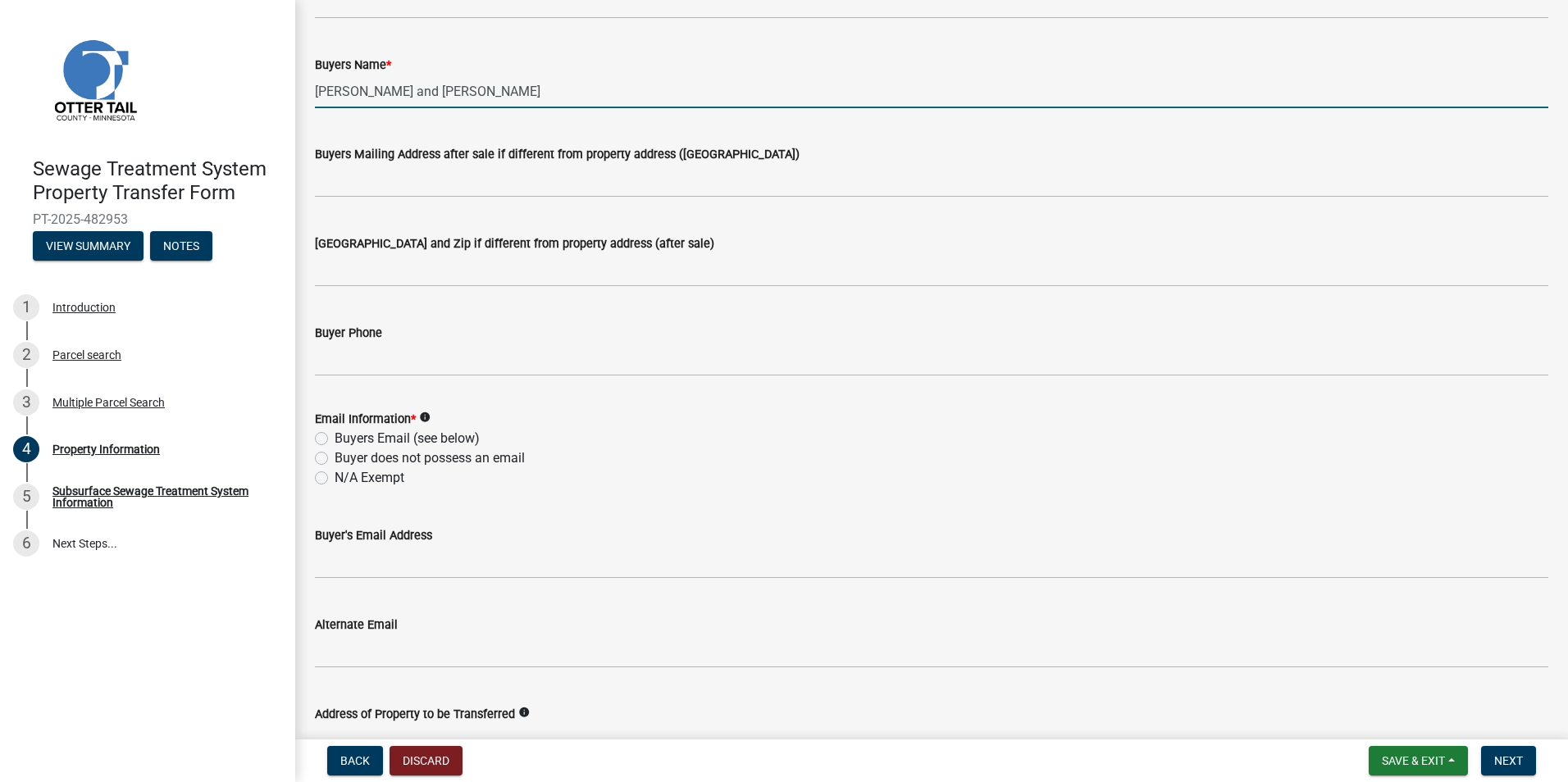
type input "Christopher and Michelle Olson"
click at [335, 475] on label "N/A Exempt" at bounding box center [369, 477] width 70 height 20
click at [335, 475] on input "N/A Exempt" at bounding box center [340, 473] width 10 height 10
radio input "true"
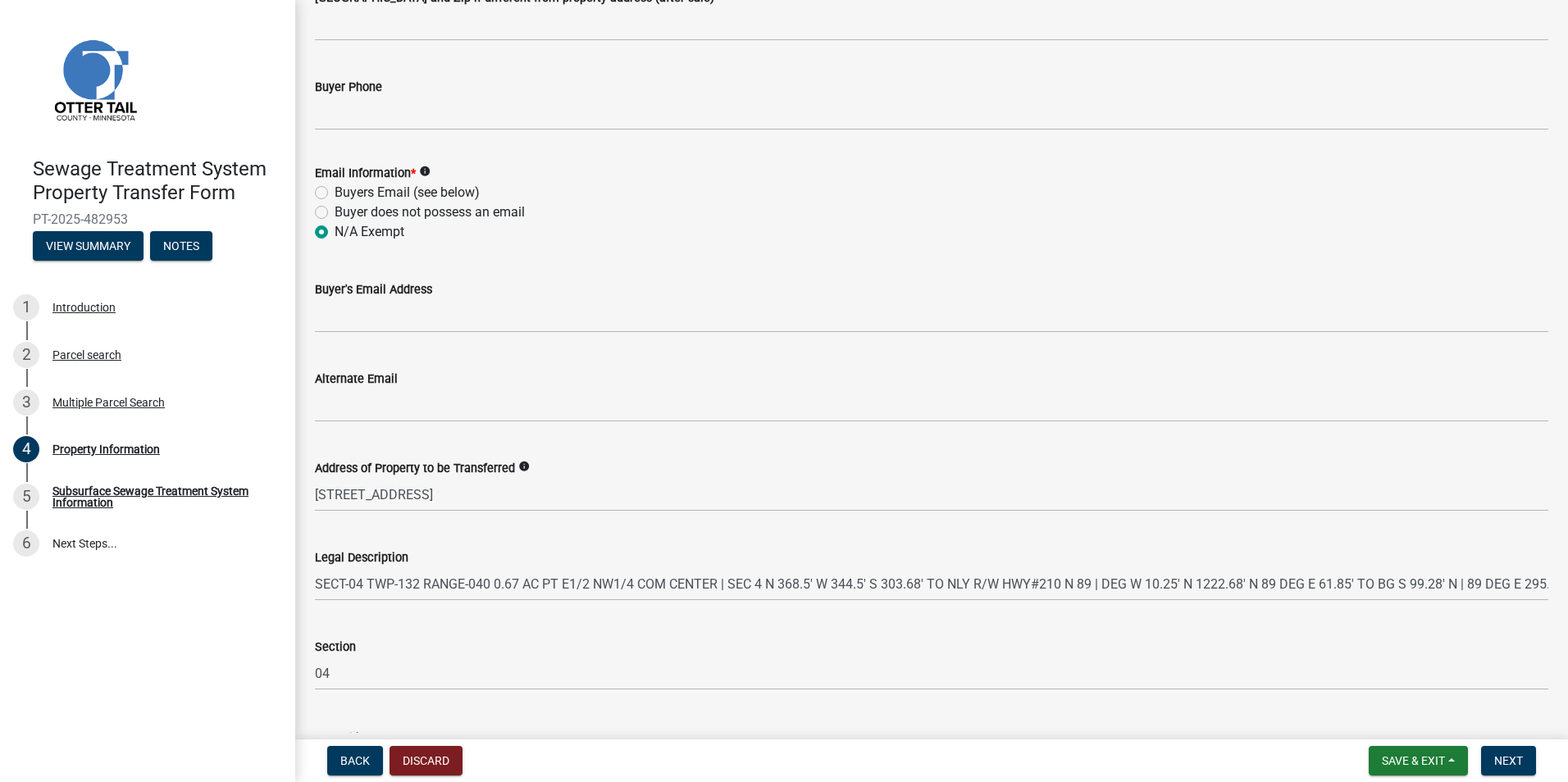
scroll to position [700, 0]
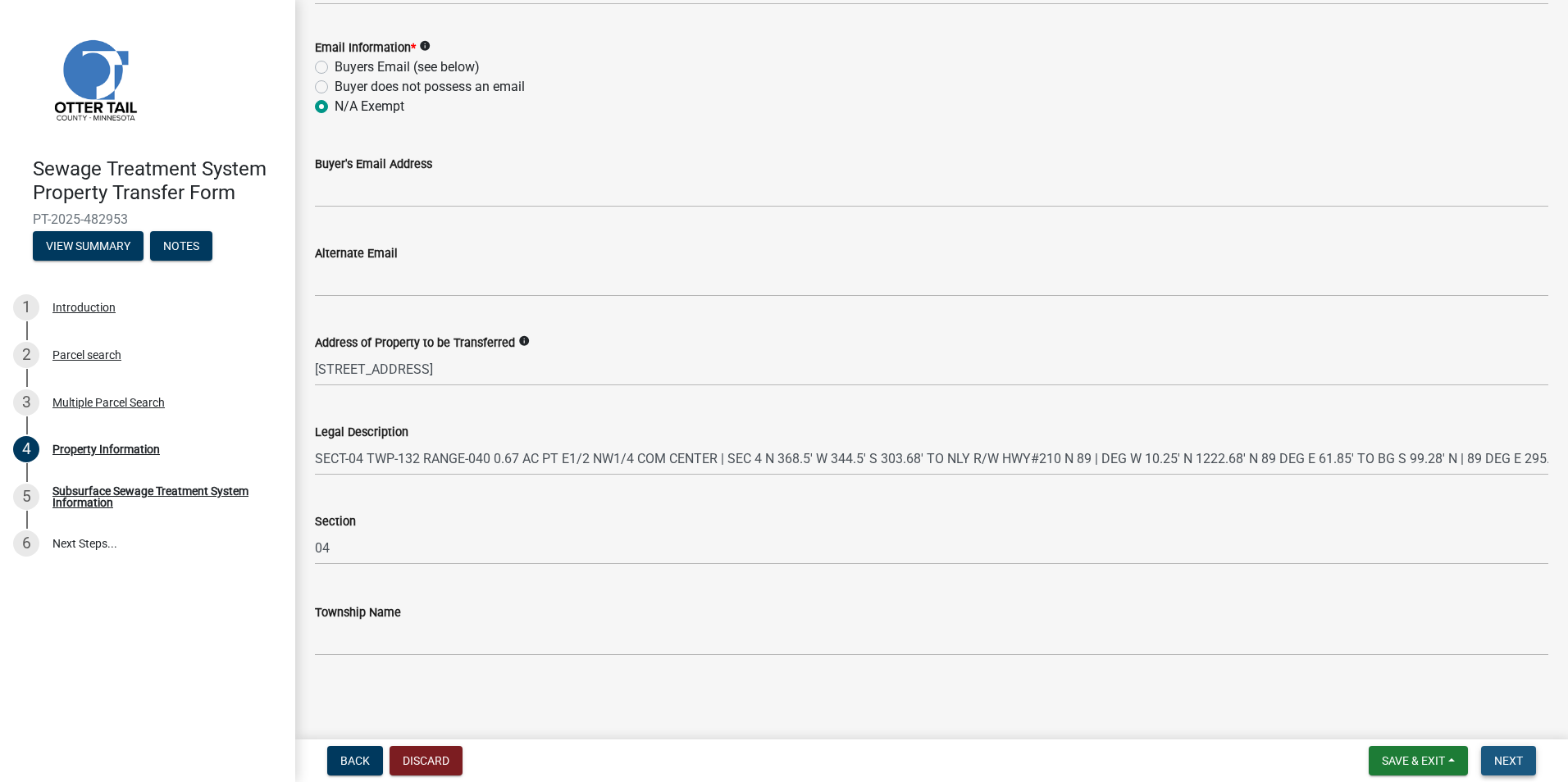
click at [1496, 764] on span "Next" at bounding box center [1508, 761] width 28 height 13
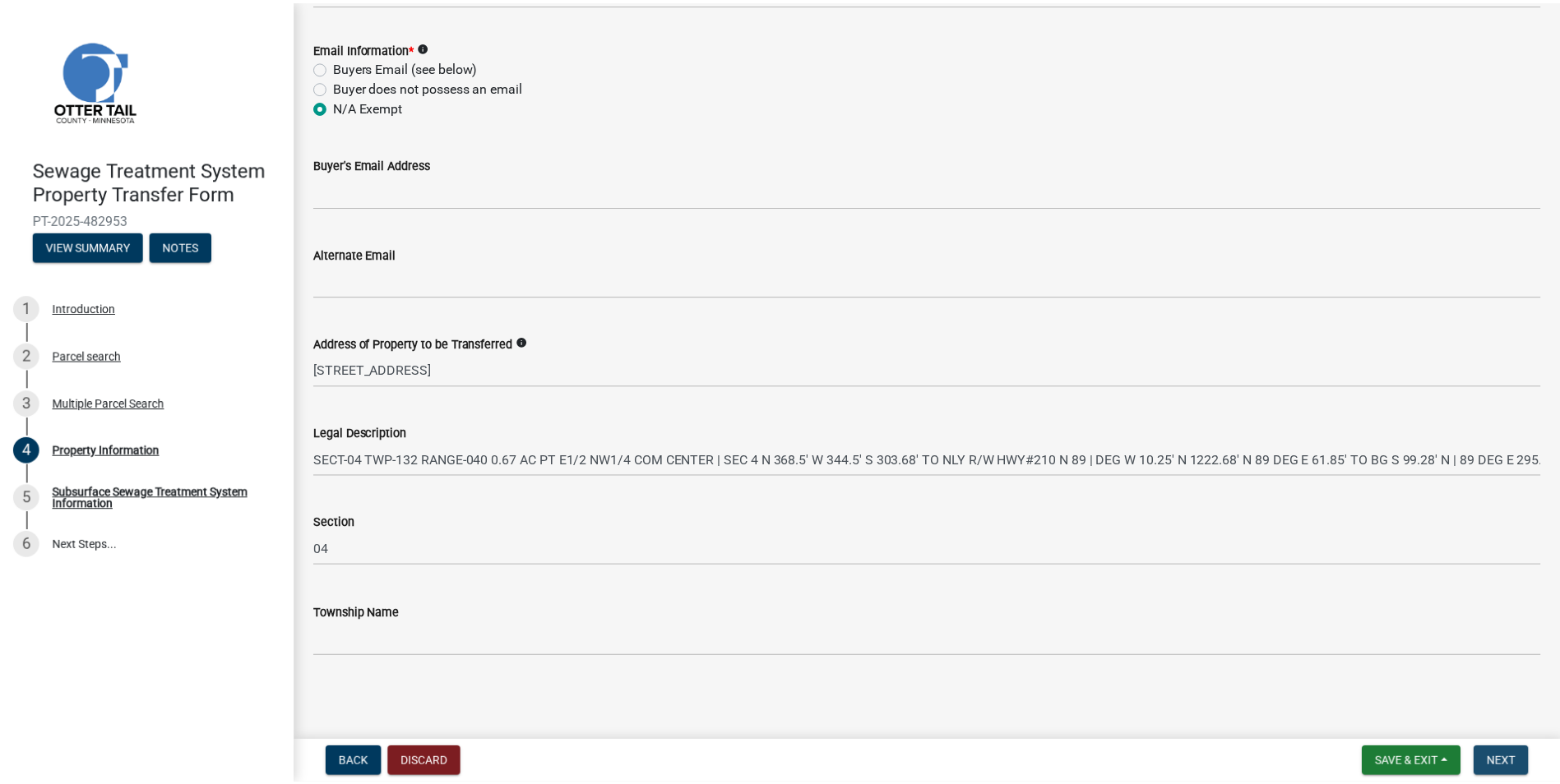
scroll to position [0, 0]
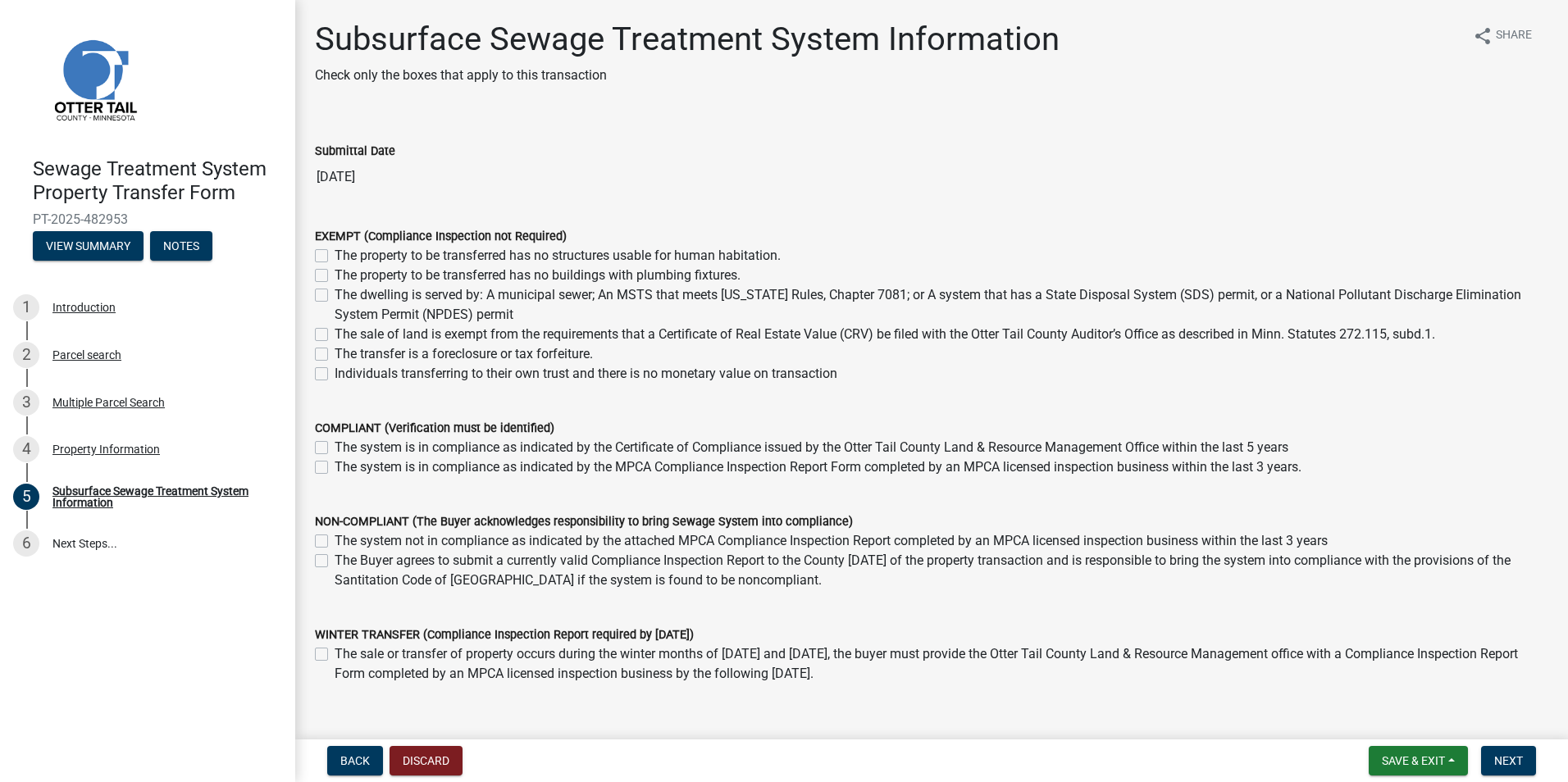
click at [335, 294] on label "The dwelling is served by: A municipal sewer; An MSTS that meets [US_STATE] Rul…" at bounding box center [941, 305] width 1213 height 39
click at [335, 294] on input "The dwelling is served by: A municipal sewer; An MSTS that meets [US_STATE] Rul…" at bounding box center [340, 290] width 10 height 10
checkbox input "true"
checkbox input "false"
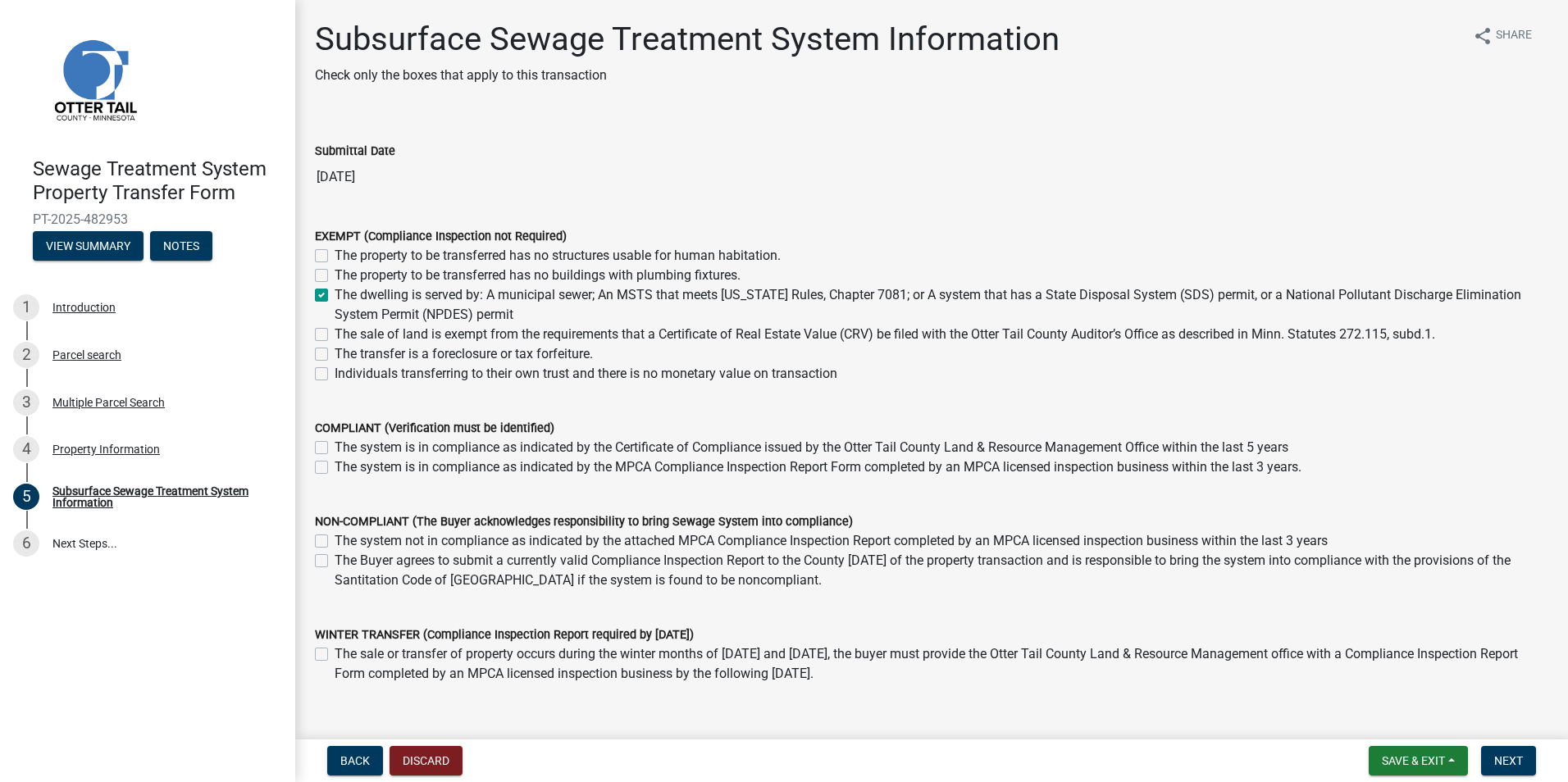
checkbox input "true"
checkbox input "false"
click at [1508, 761] on span "Next" at bounding box center [1508, 761] width 28 height 13
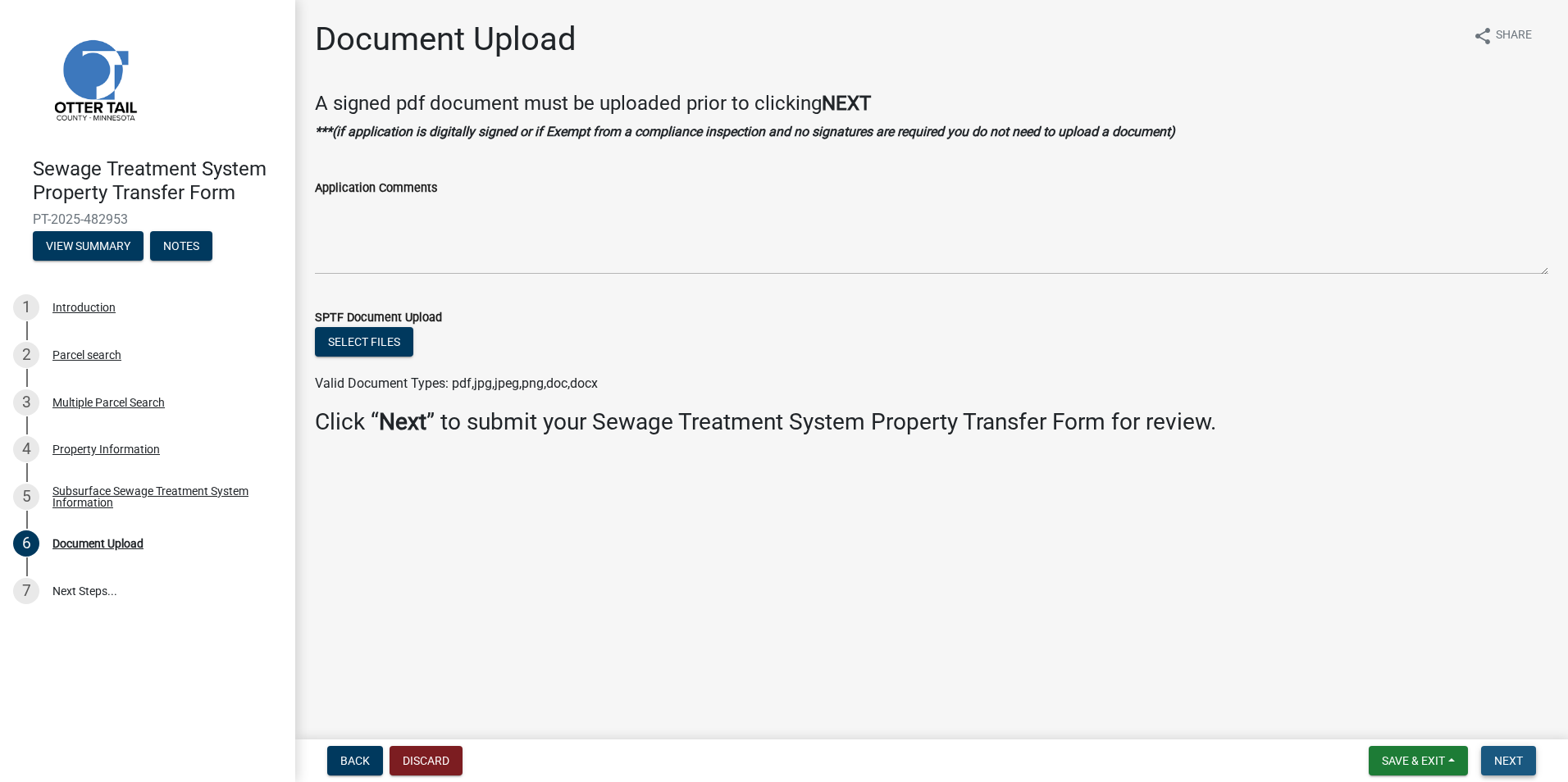
click at [1508, 761] on span "Next" at bounding box center [1508, 761] width 28 height 13
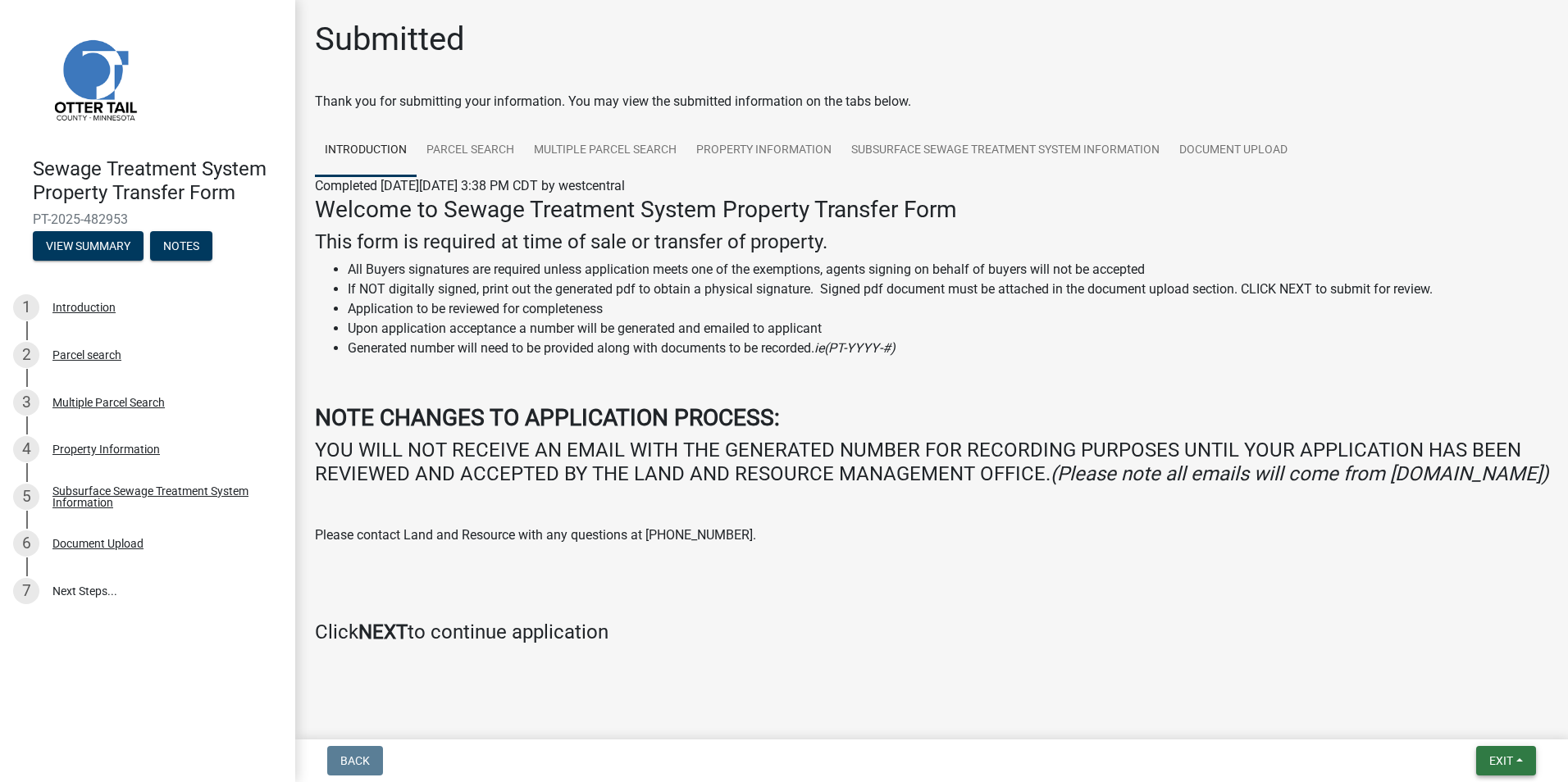
click at [1508, 761] on span "Exit" at bounding box center [1501, 761] width 24 height 13
click at [1468, 708] on button "Save & Exit" at bounding box center [1470, 718] width 131 height 39
